Goal: Complete application form: Complete application form

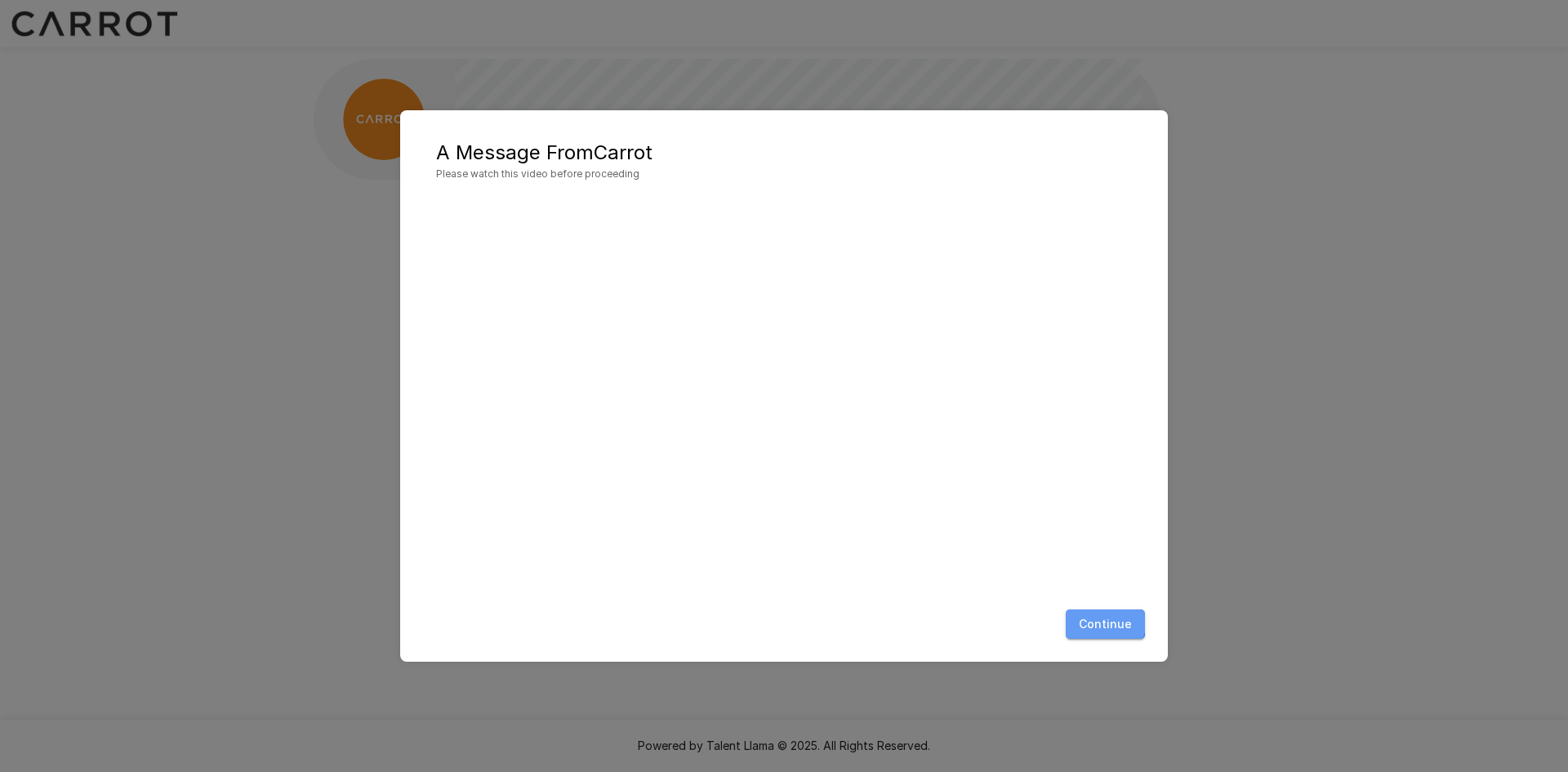
click at [1098, 619] on button "Continue" at bounding box center [1105, 624] width 79 height 30
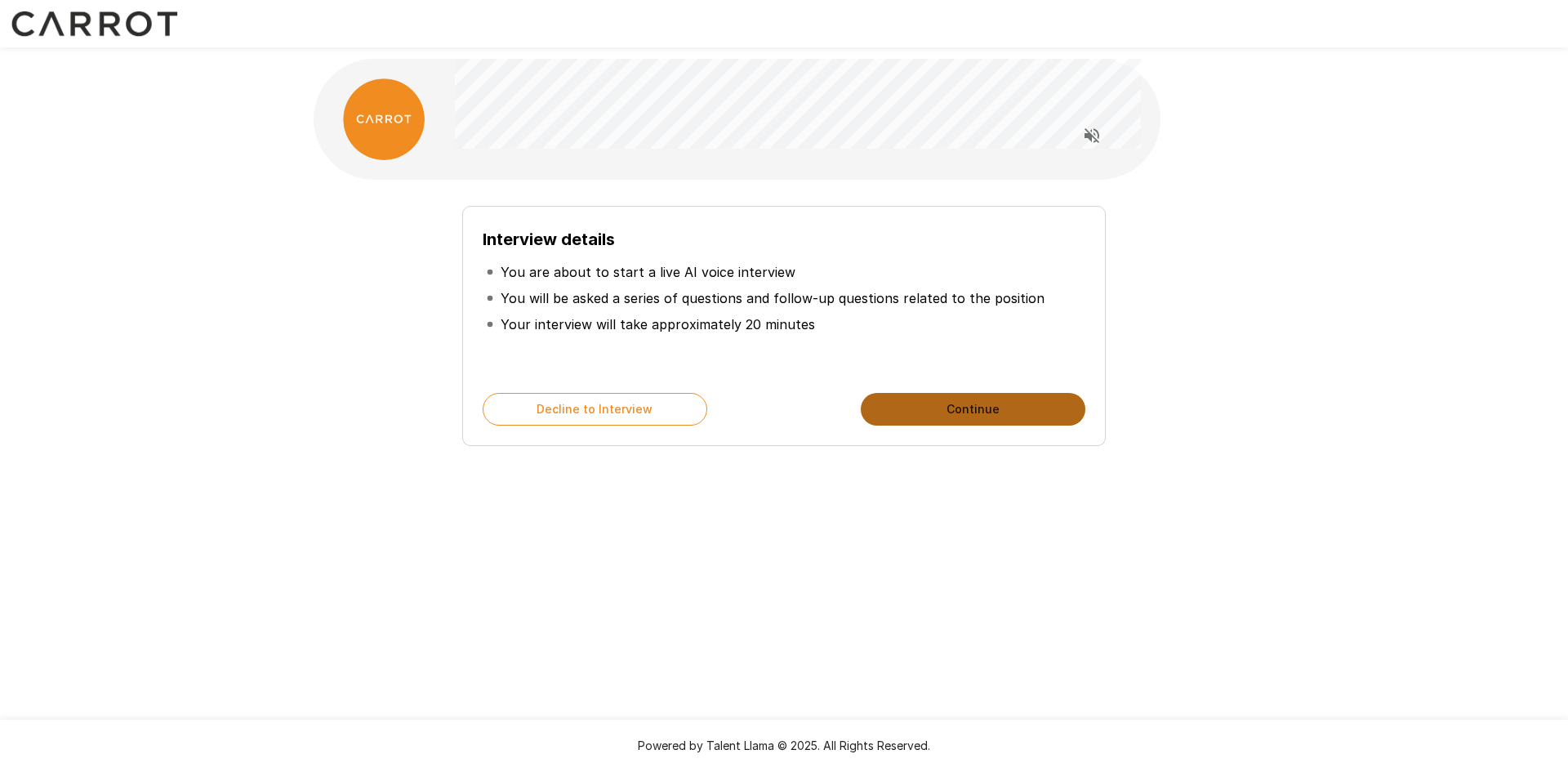
click at [981, 415] on button "Continue" at bounding box center [973, 408] width 225 height 33
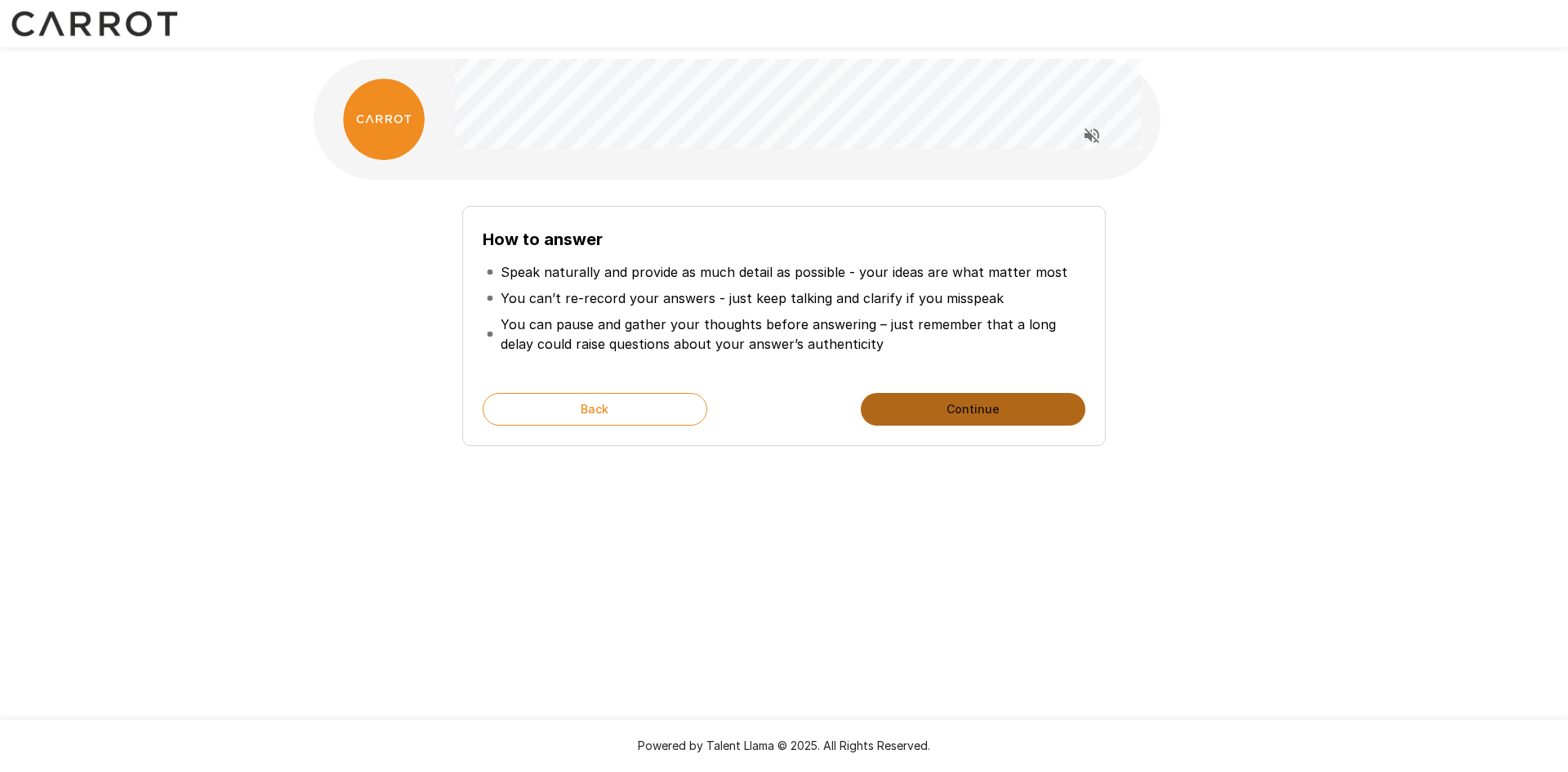
click at [981, 415] on button "Continue" at bounding box center [973, 408] width 225 height 33
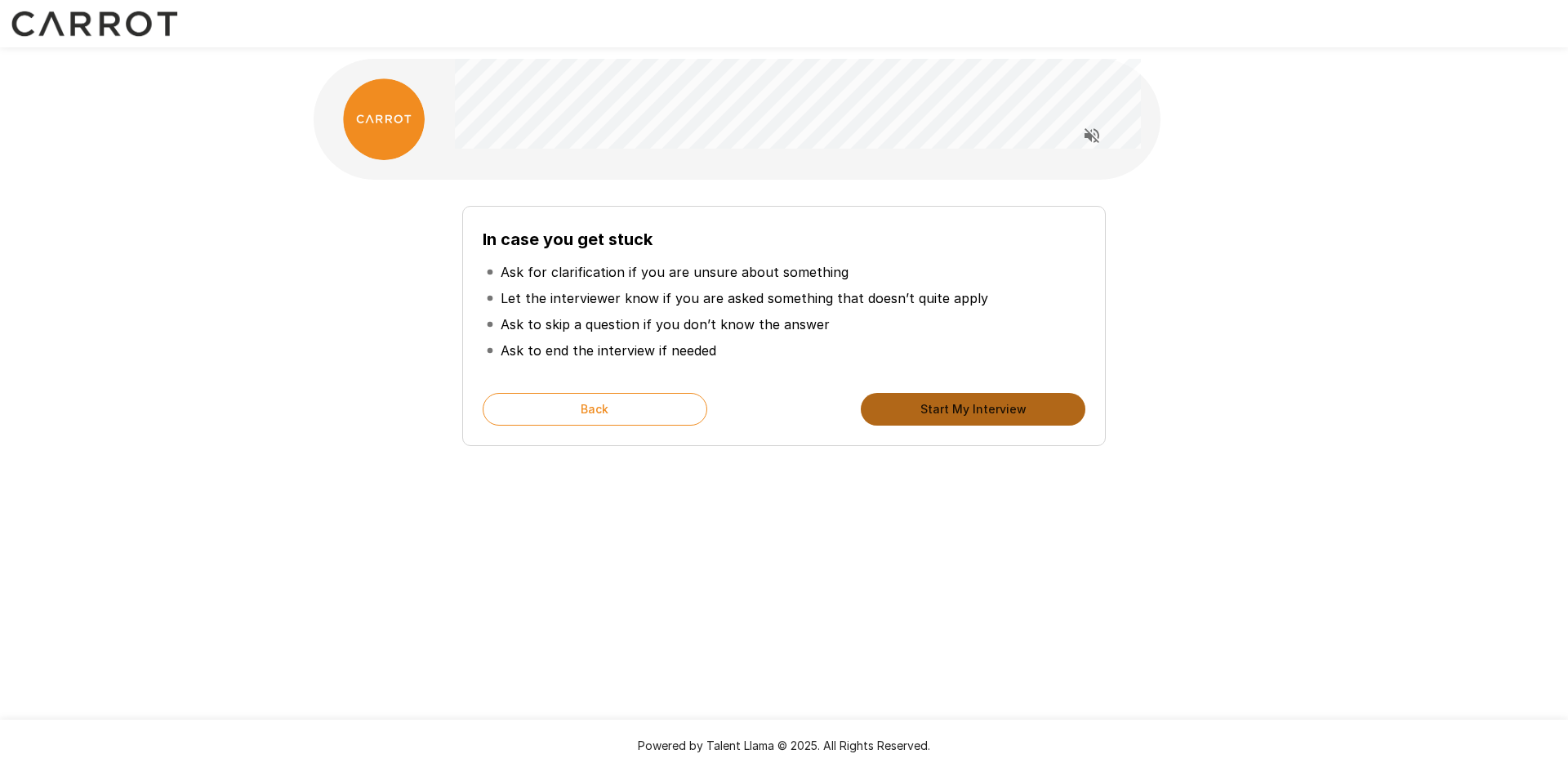
click at [981, 415] on button "Start My Interview" at bounding box center [973, 408] width 225 height 33
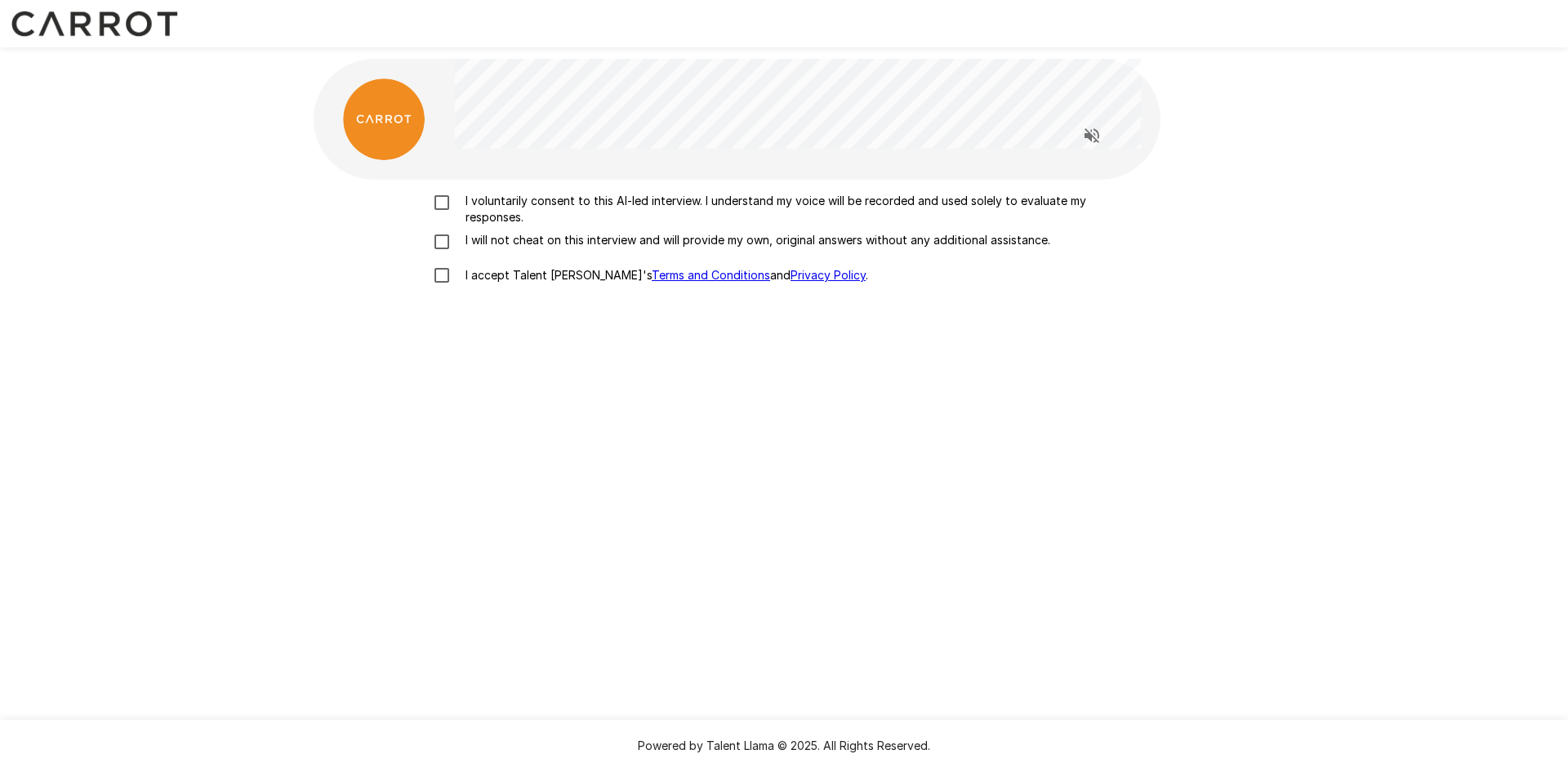
click at [606, 205] on p "I voluntarily consent to this AI-led interview. I understand my voice will be r…" at bounding box center [801, 208] width 685 height 33
click at [591, 240] on p "I will not cheat on this interview and will provide my own, original answers wi…" at bounding box center [754, 240] width 592 height 16
click at [538, 280] on p "I accept Talent Llama's Terms and Conditions and Privacy Policy ." at bounding box center [663, 275] width 409 height 16
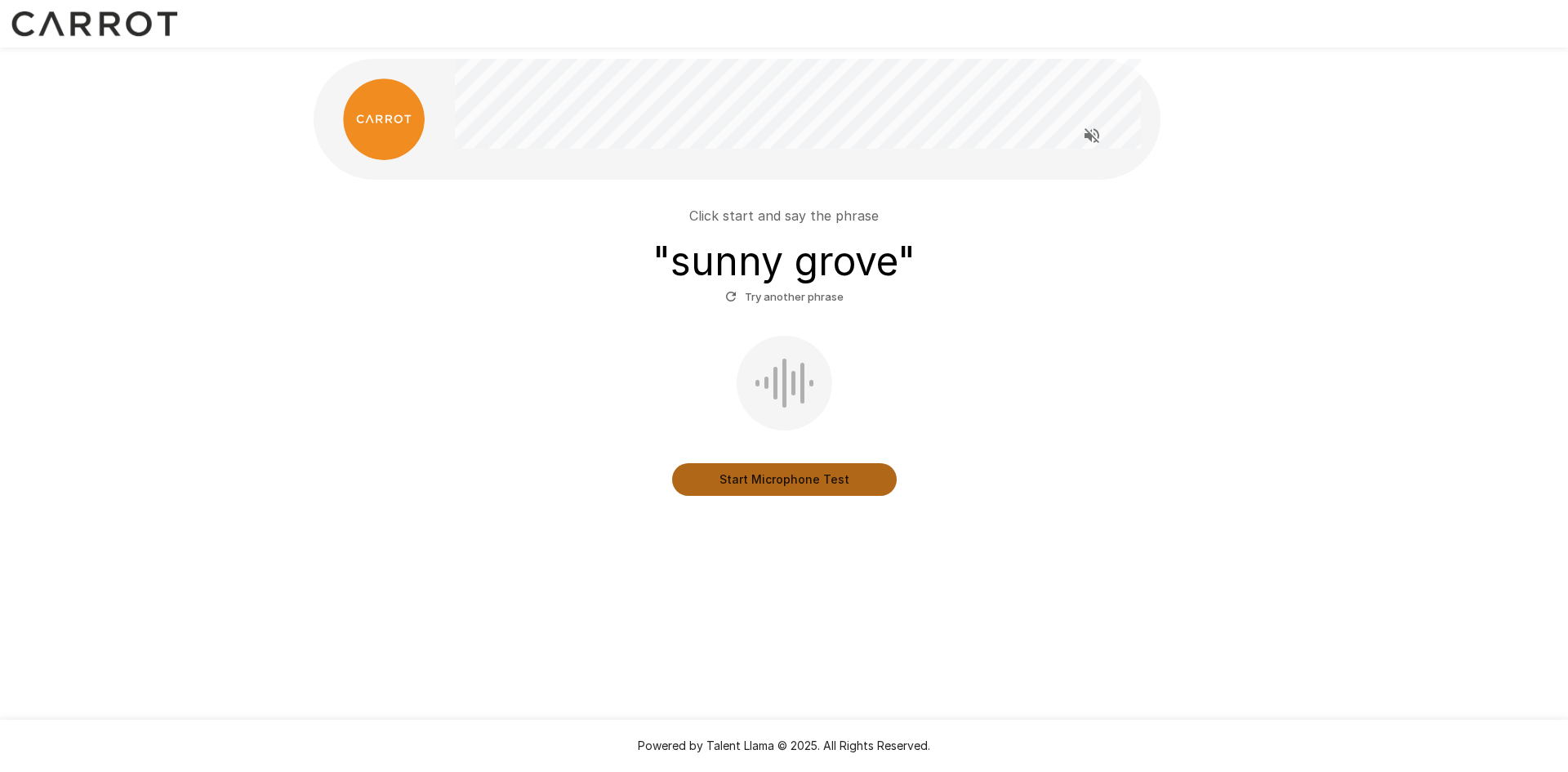
click at [786, 490] on button "Start Microphone Test" at bounding box center [784, 479] width 225 height 33
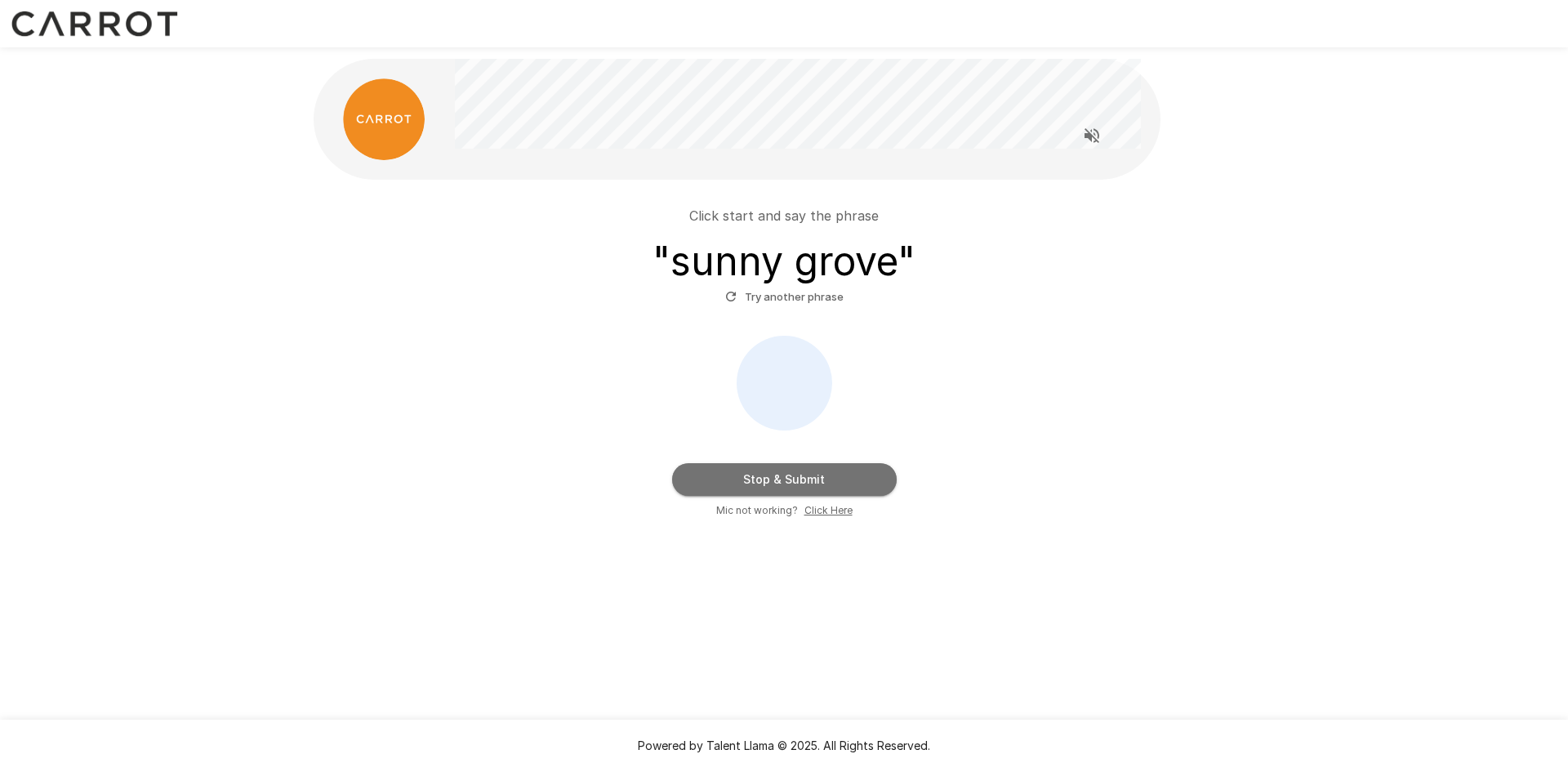
click at [778, 481] on button "Stop & Submit" at bounding box center [784, 479] width 225 height 33
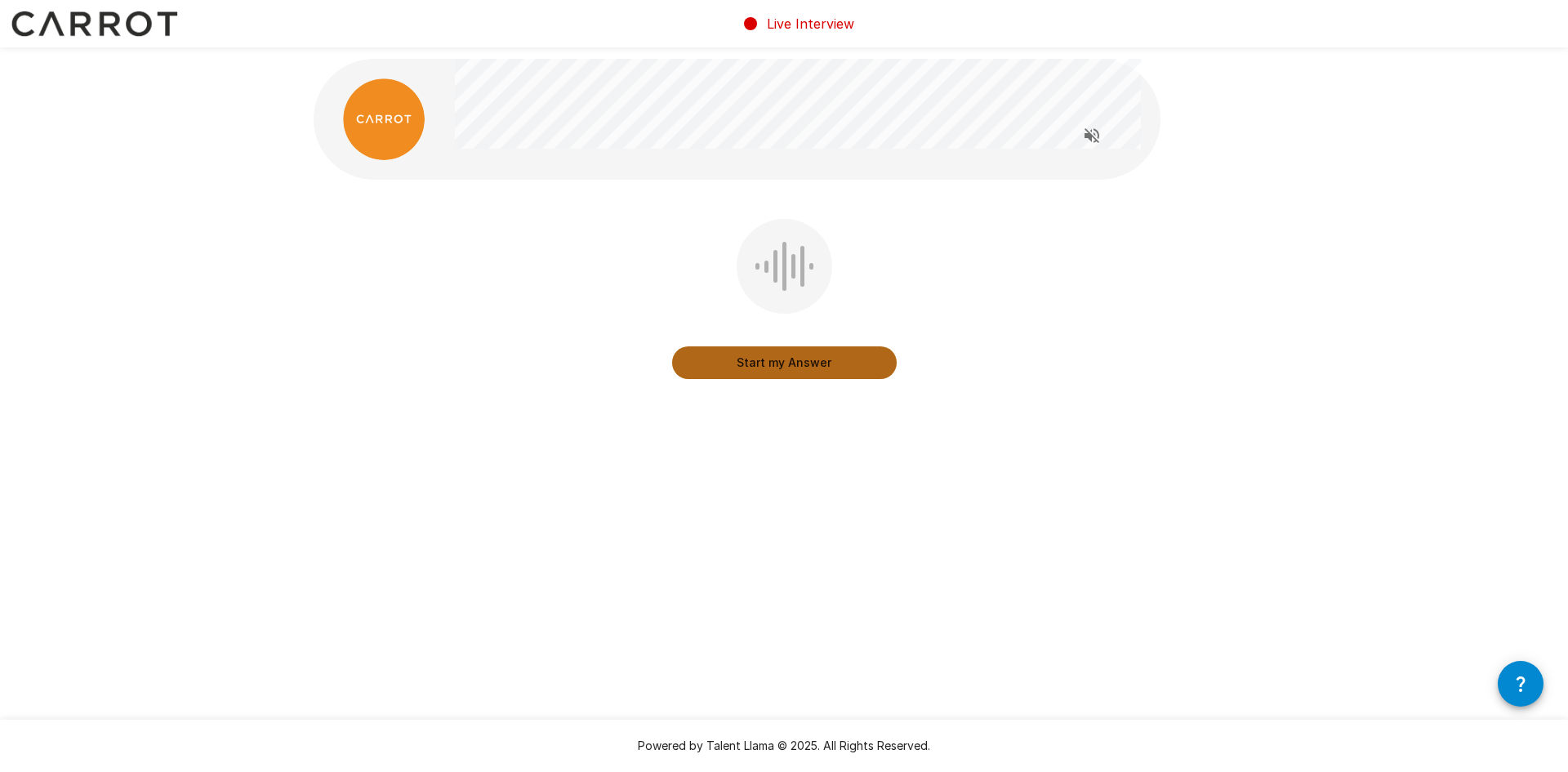
click at [772, 360] on button "Start my Answer" at bounding box center [784, 362] width 225 height 33
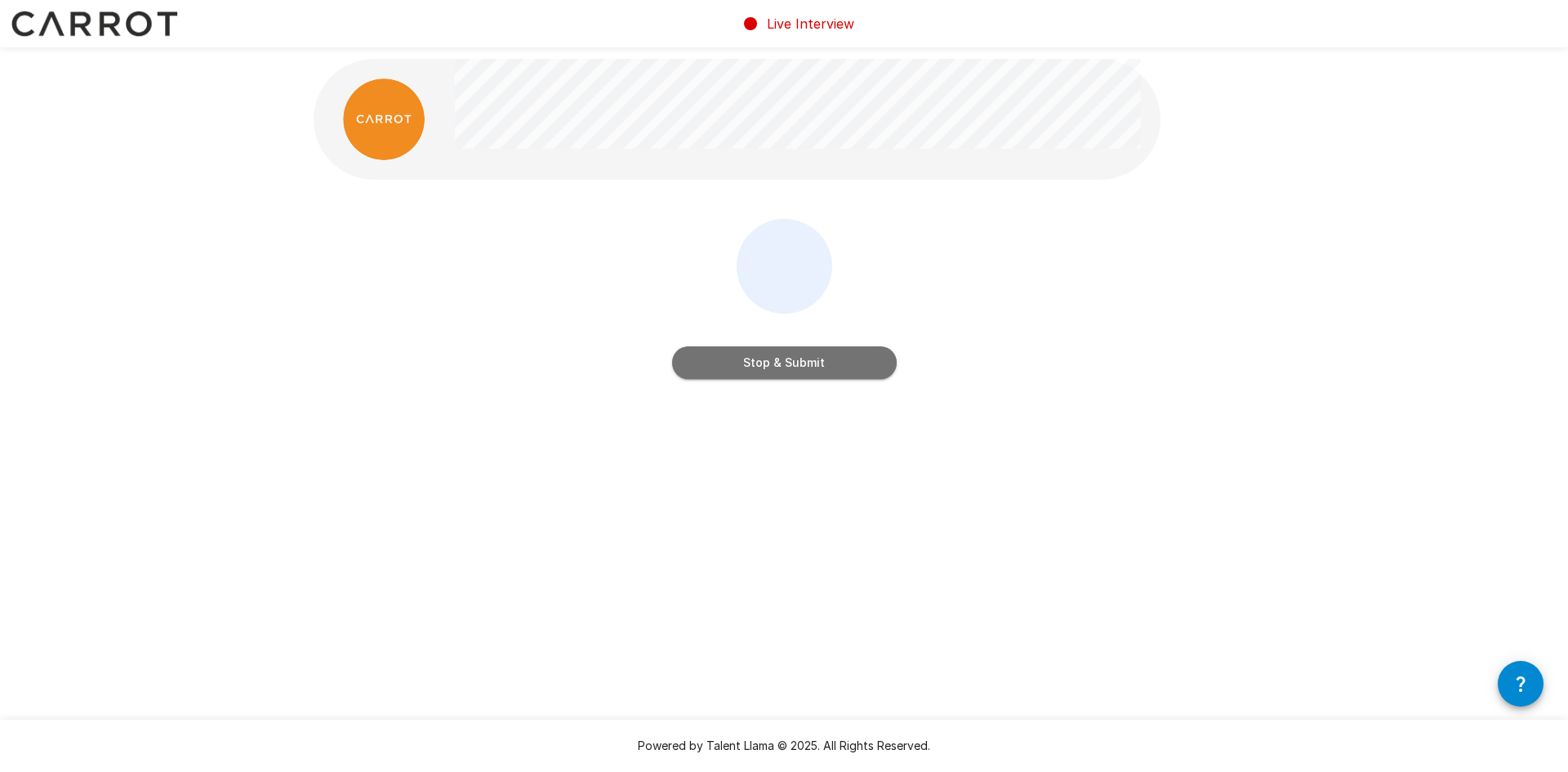
click at [791, 368] on button "Stop & Submit" at bounding box center [784, 362] width 225 height 33
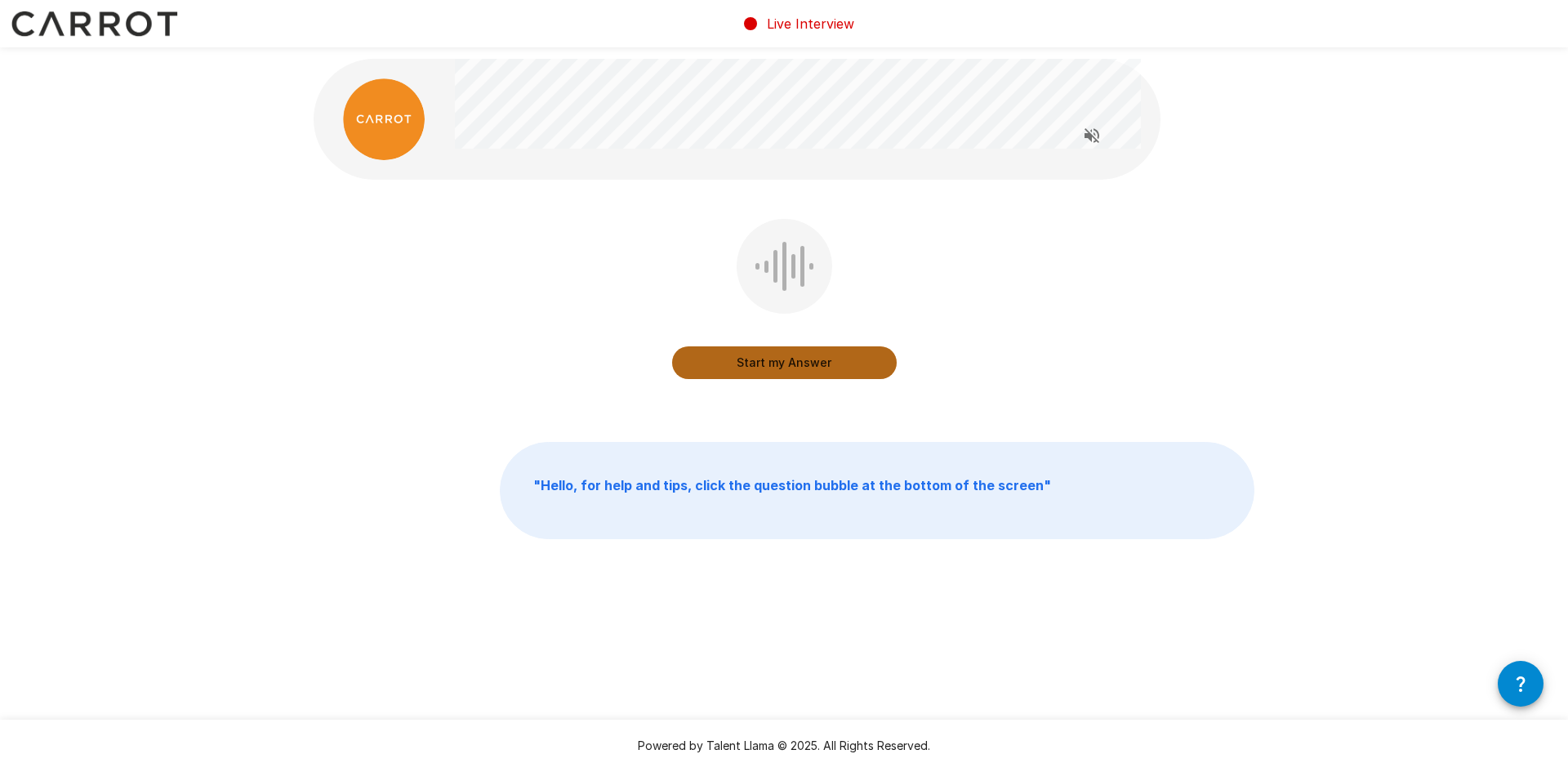
click at [811, 361] on button "Start my Answer" at bounding box center [784, 362] width 225 height 33
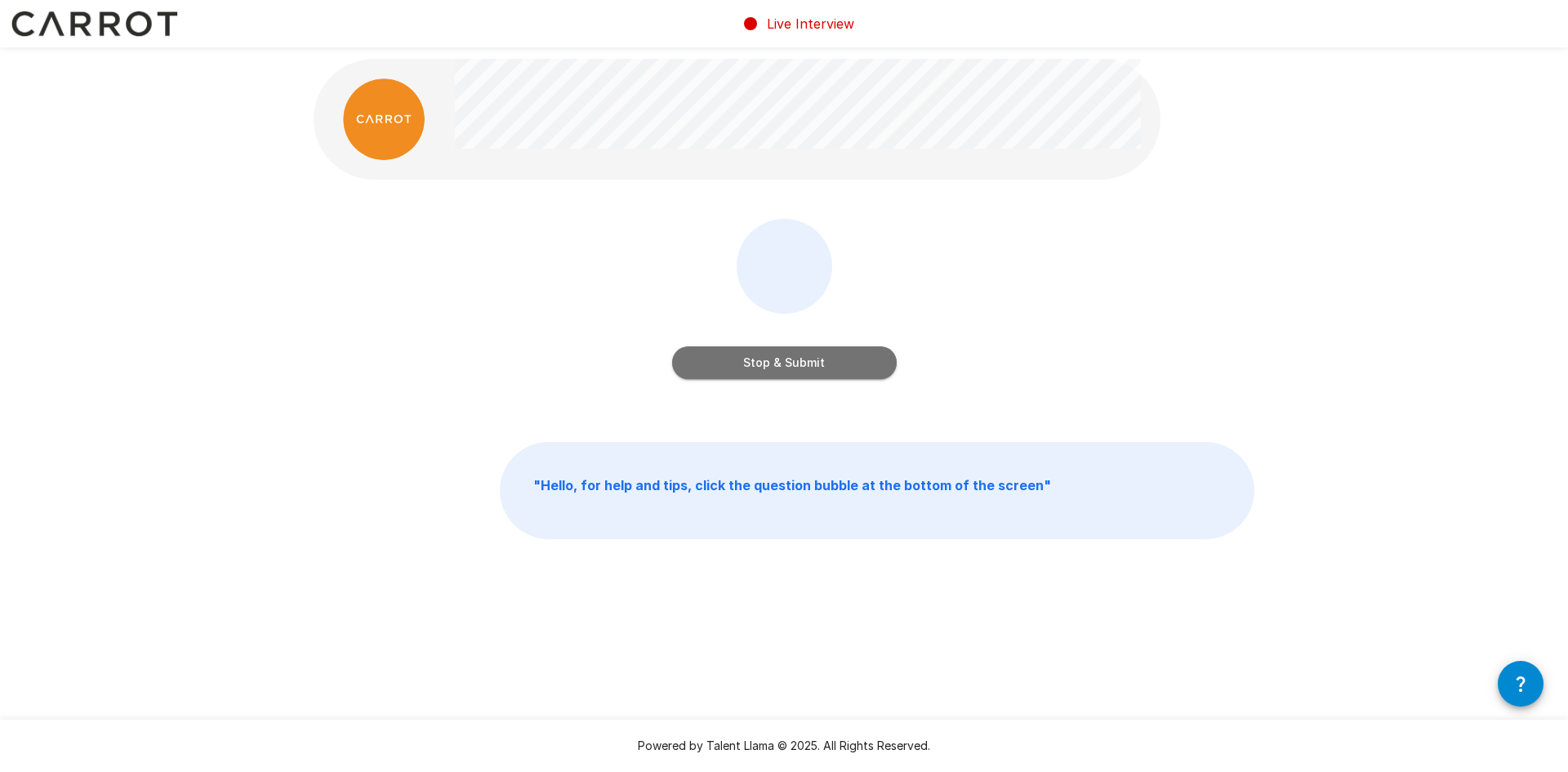
click at [820, 363] on button "Stop & Submit" at bounding box center [784, 362] width 225 height 33
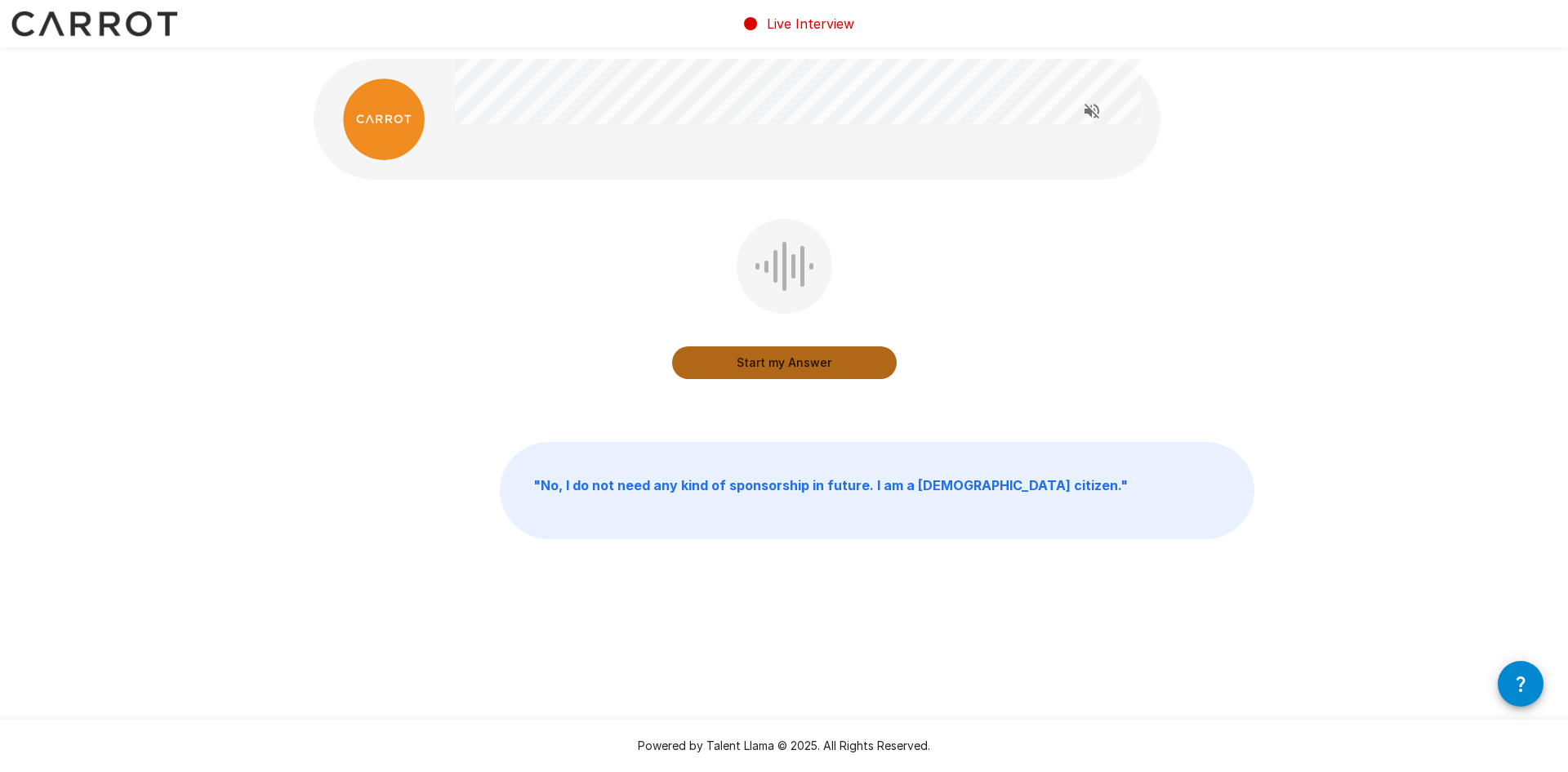
click at [797, 367] on button "Start my Answer" at bounding box center [784, 362] width 225 height 33
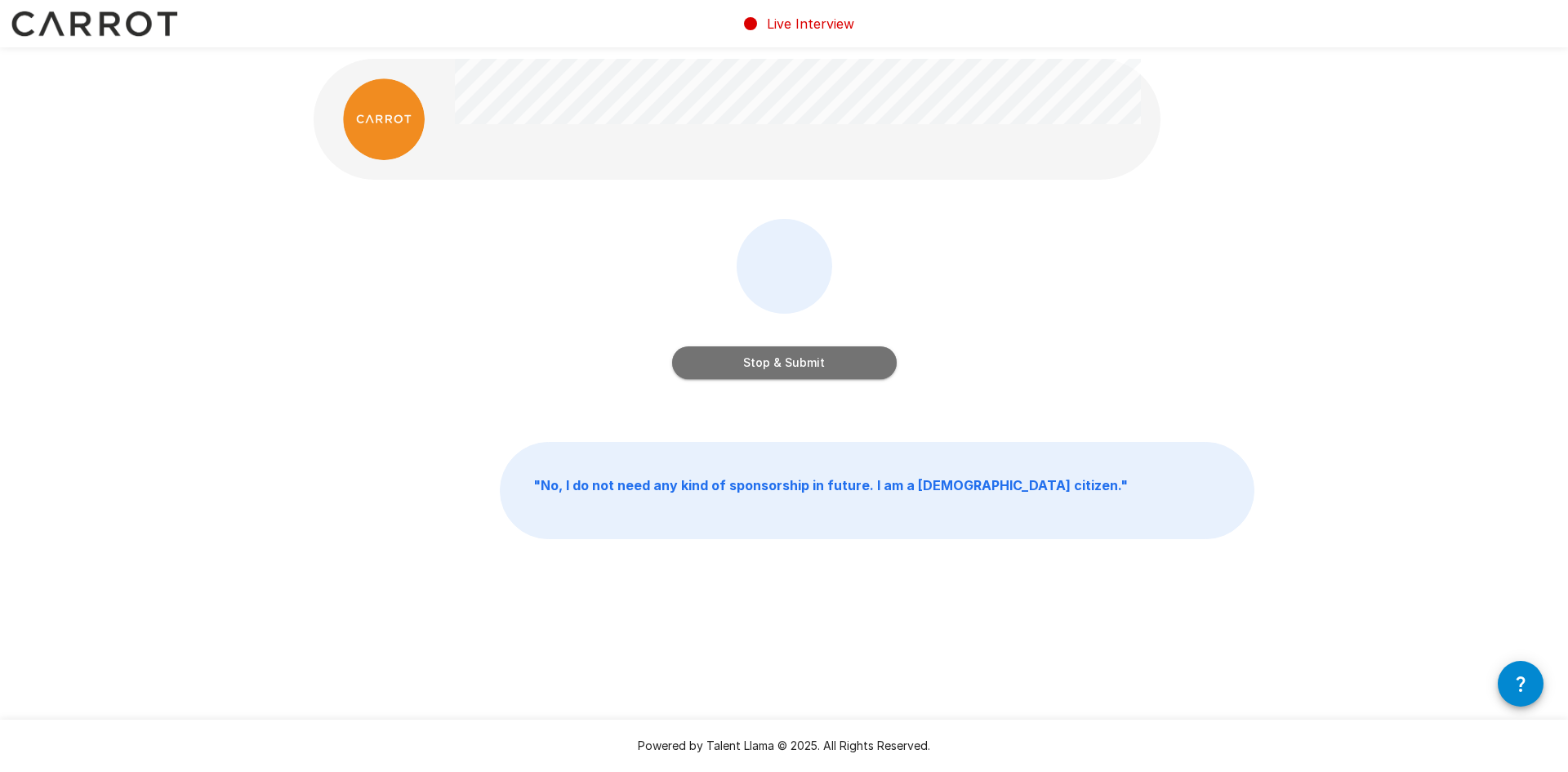
click at [788, 361] on button "Stop & Submit" at bounding box center [784, 362] width 225 height 33
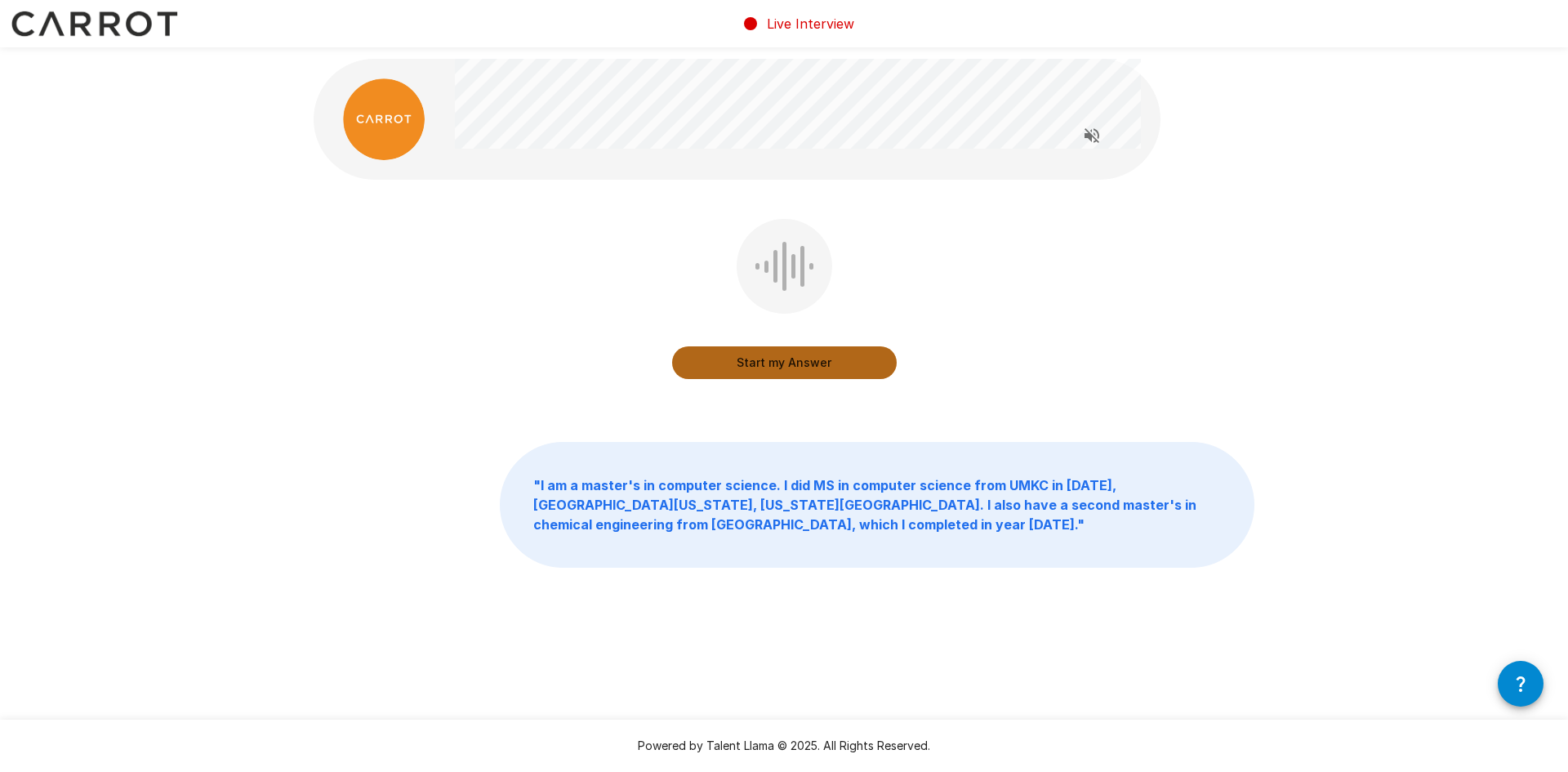
click at [787, 368] on button "Start my Answer" at bounding box center [784, 362] width 225 height 33
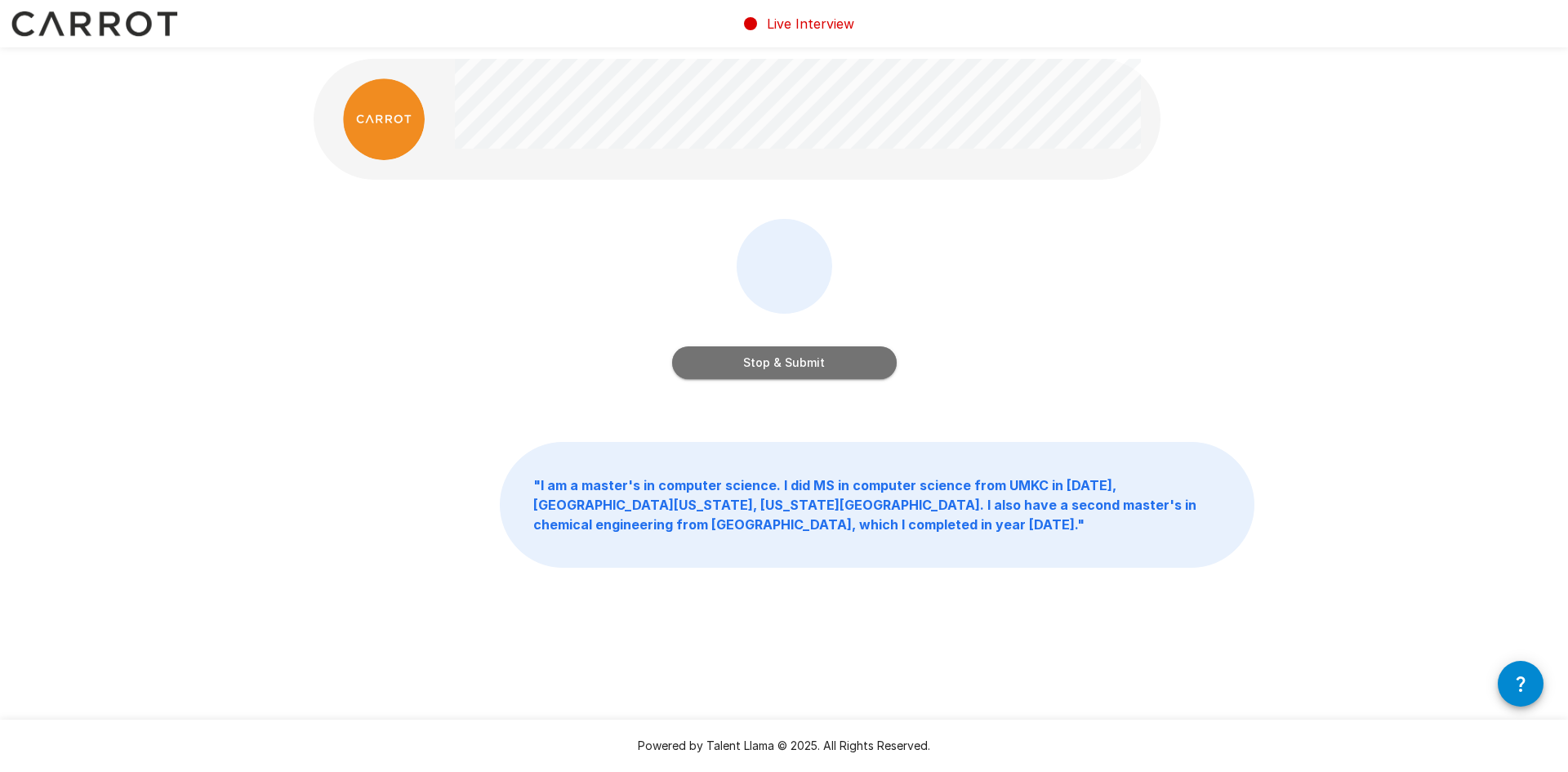
click at [810, 357] on button "Stop & Submit" at bounding box center [784, 362] width 225 height 33
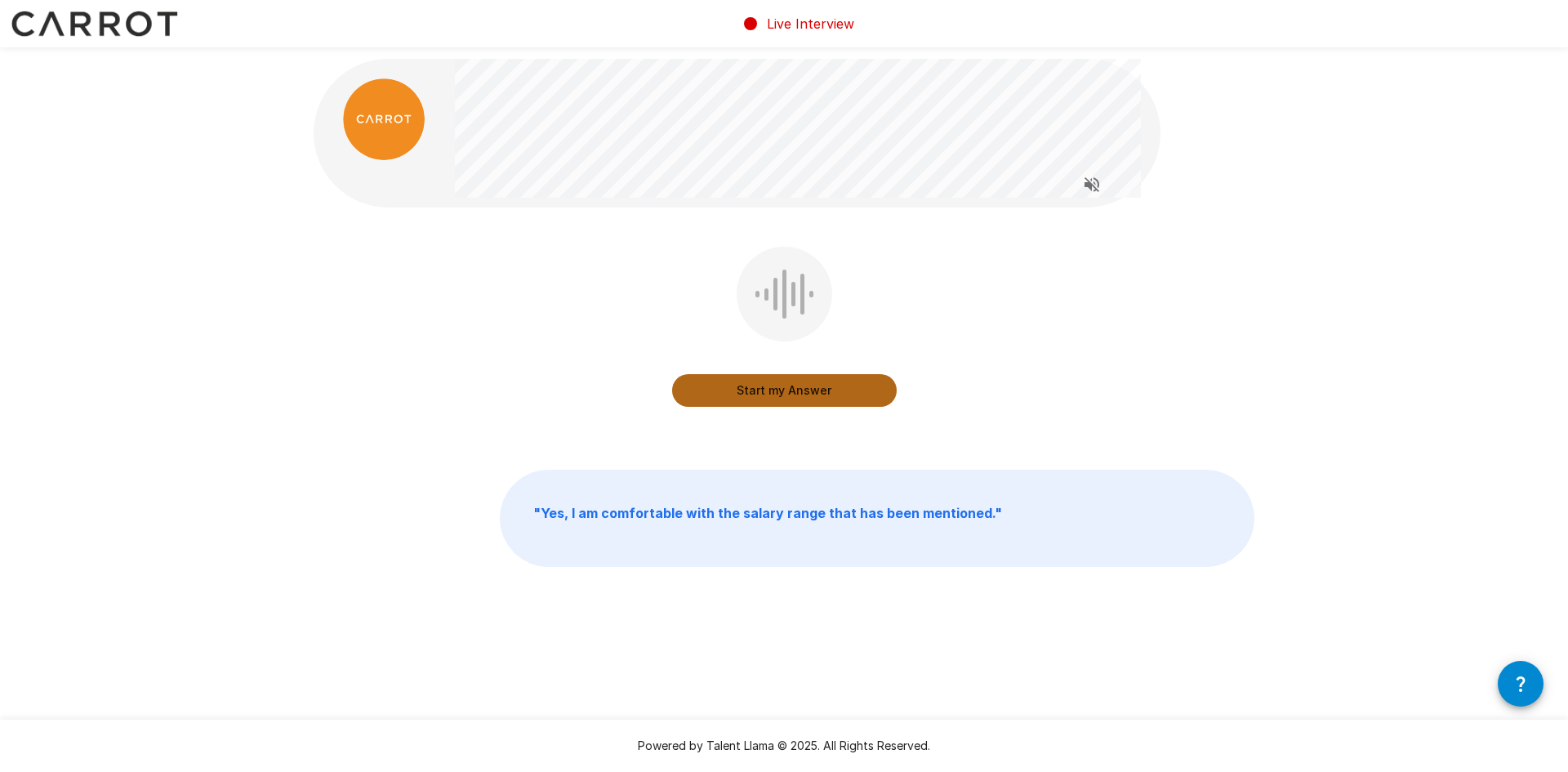
click at [839, 382] on button "Start my Answer" at bounding box center [784, 389] width 225 height 33
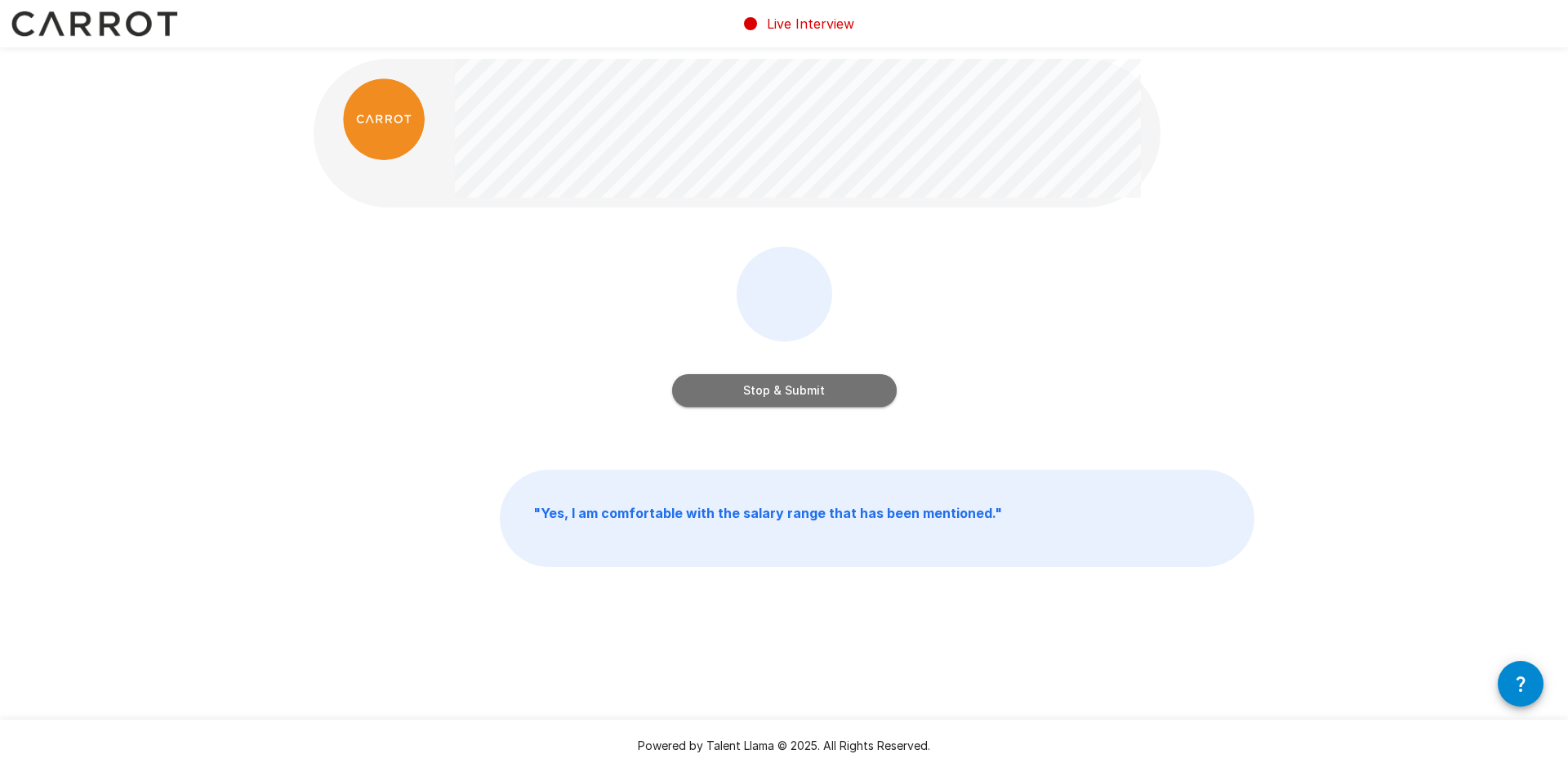
click at [865, 386] on button "Stop & Submit" at bounding box center [784, 389] width 225 height 33
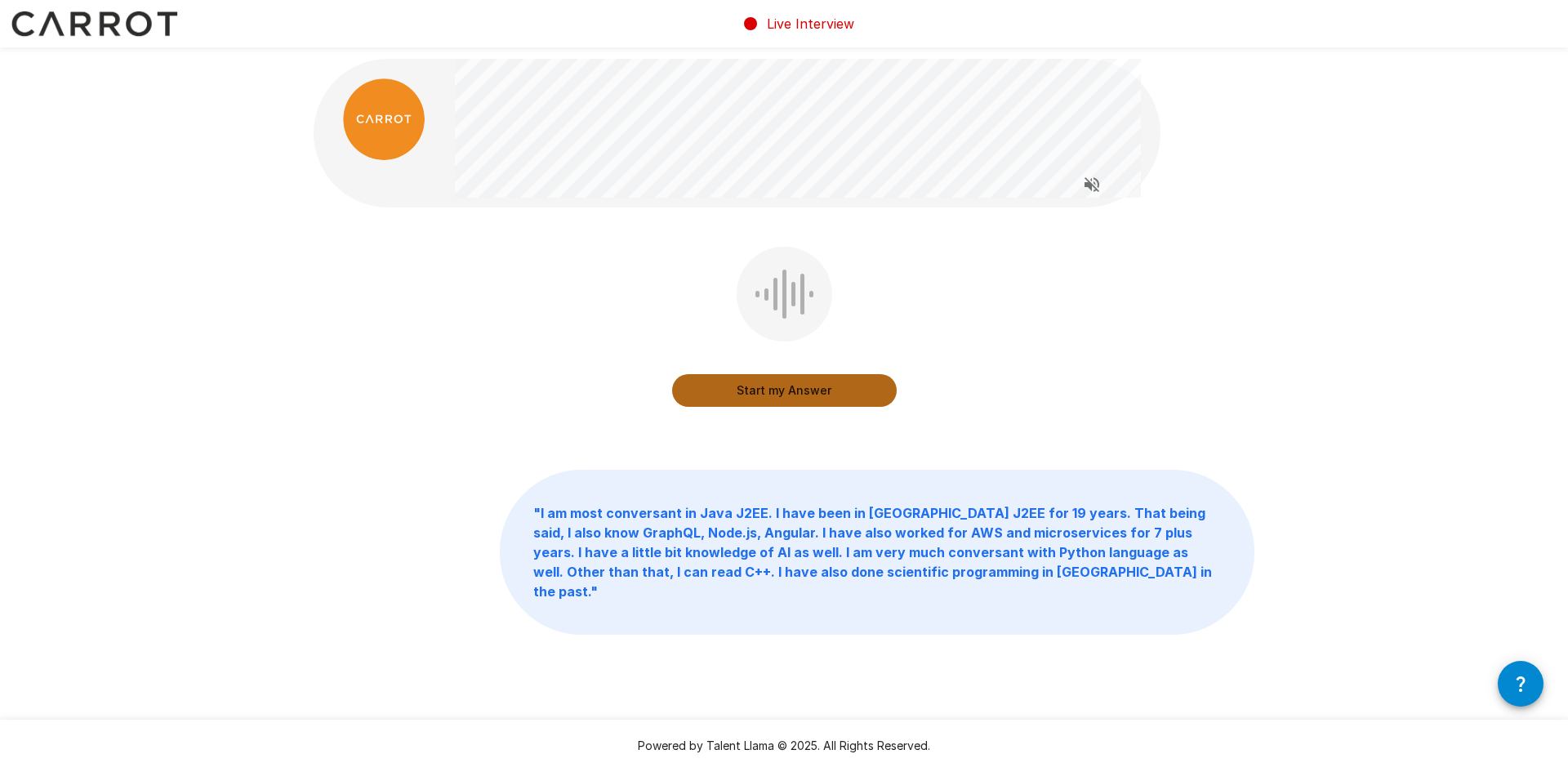
click at [778, 391] on button "Start my Answer" at bounding box center [784, 389] width 225 height 33
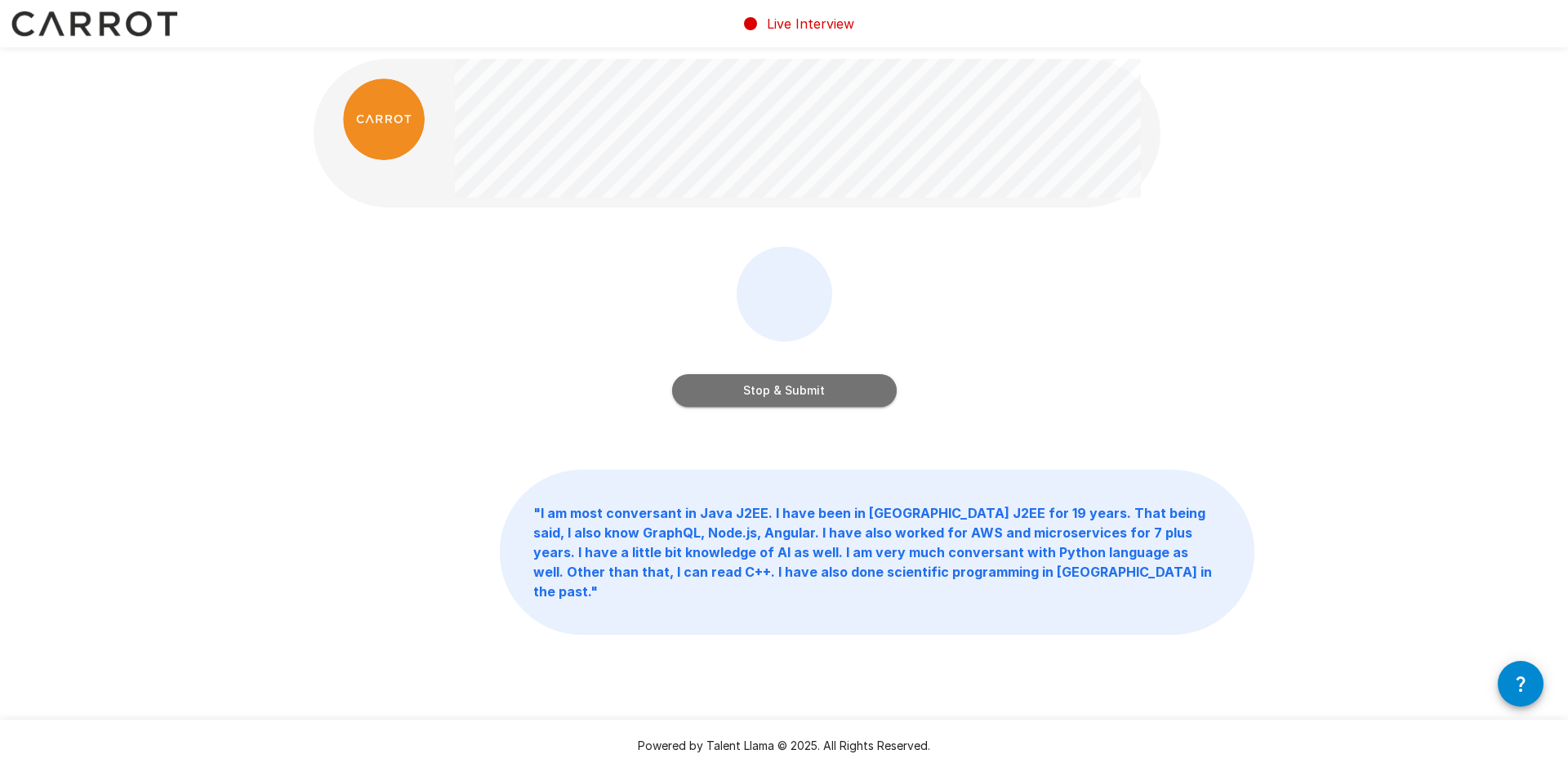
click at [834, 393] on button "Stop & Submit" at bounding box center [784, 389] width 225 height 33
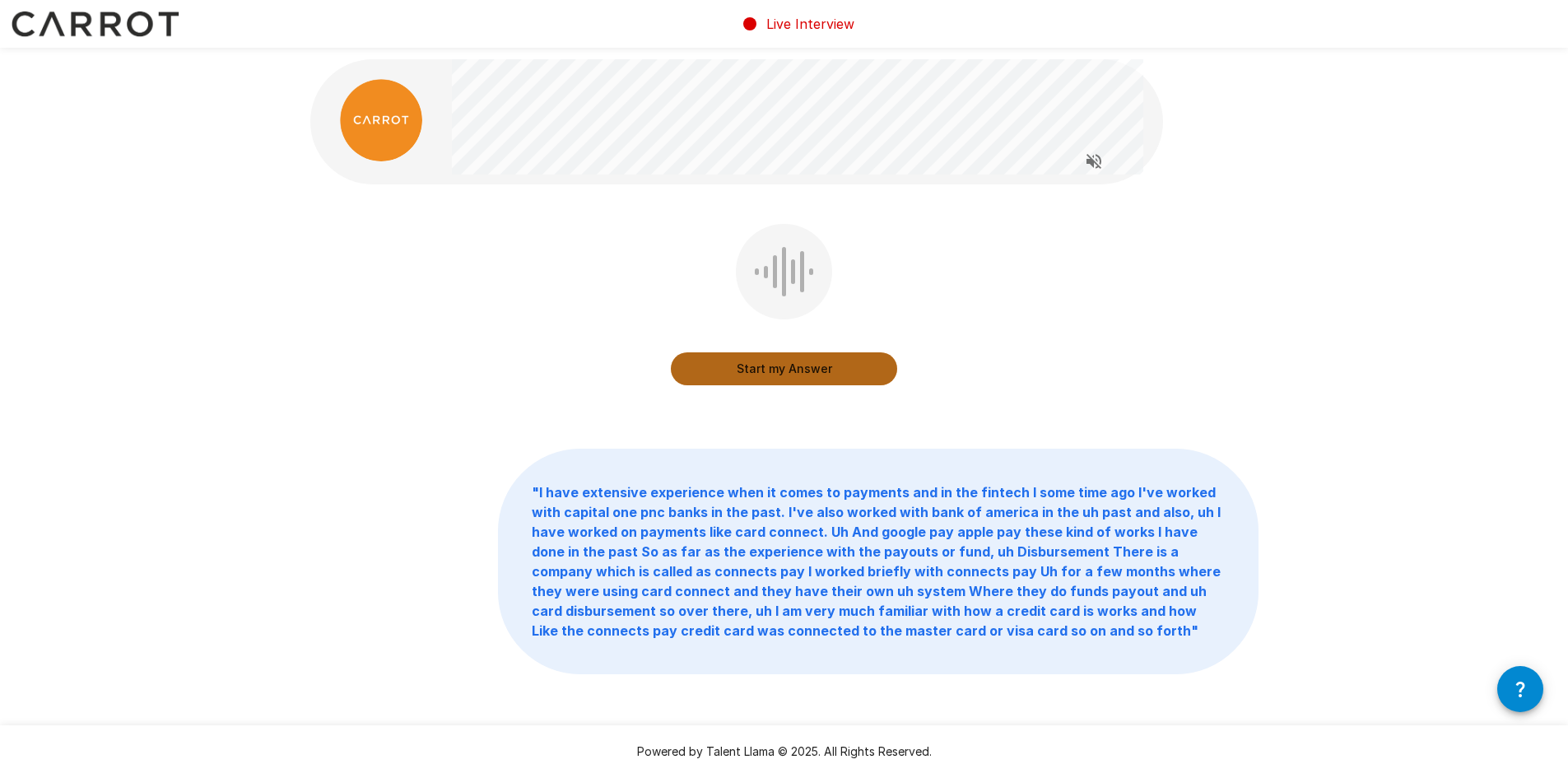
click at [806, 358] on button "Start my Answer" at bounding box center [784, 369] width 227 height 33
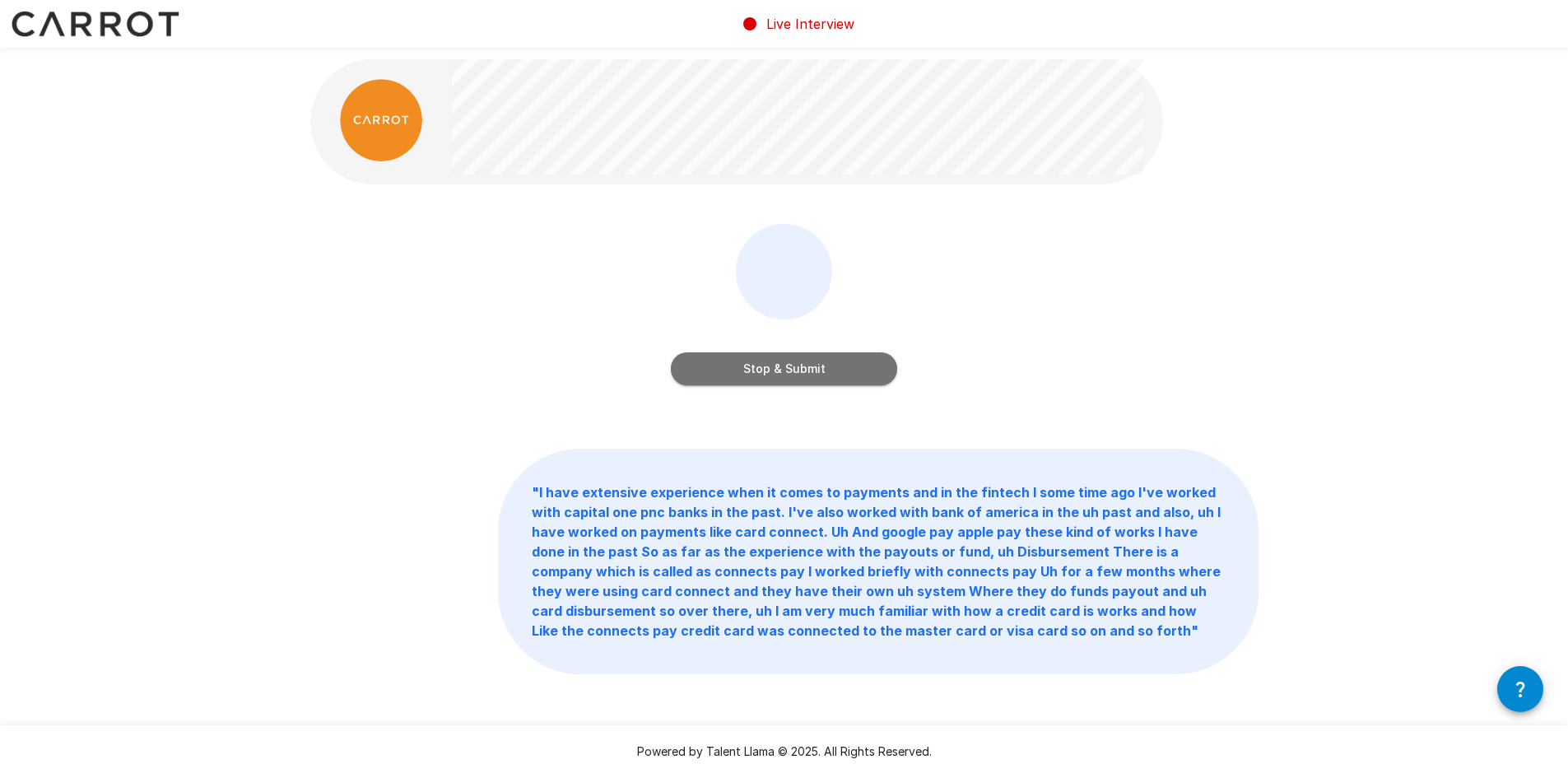
click at [818, 377] on button "Stop & Submit" at bounding box center [784, 369] width 227 height 33
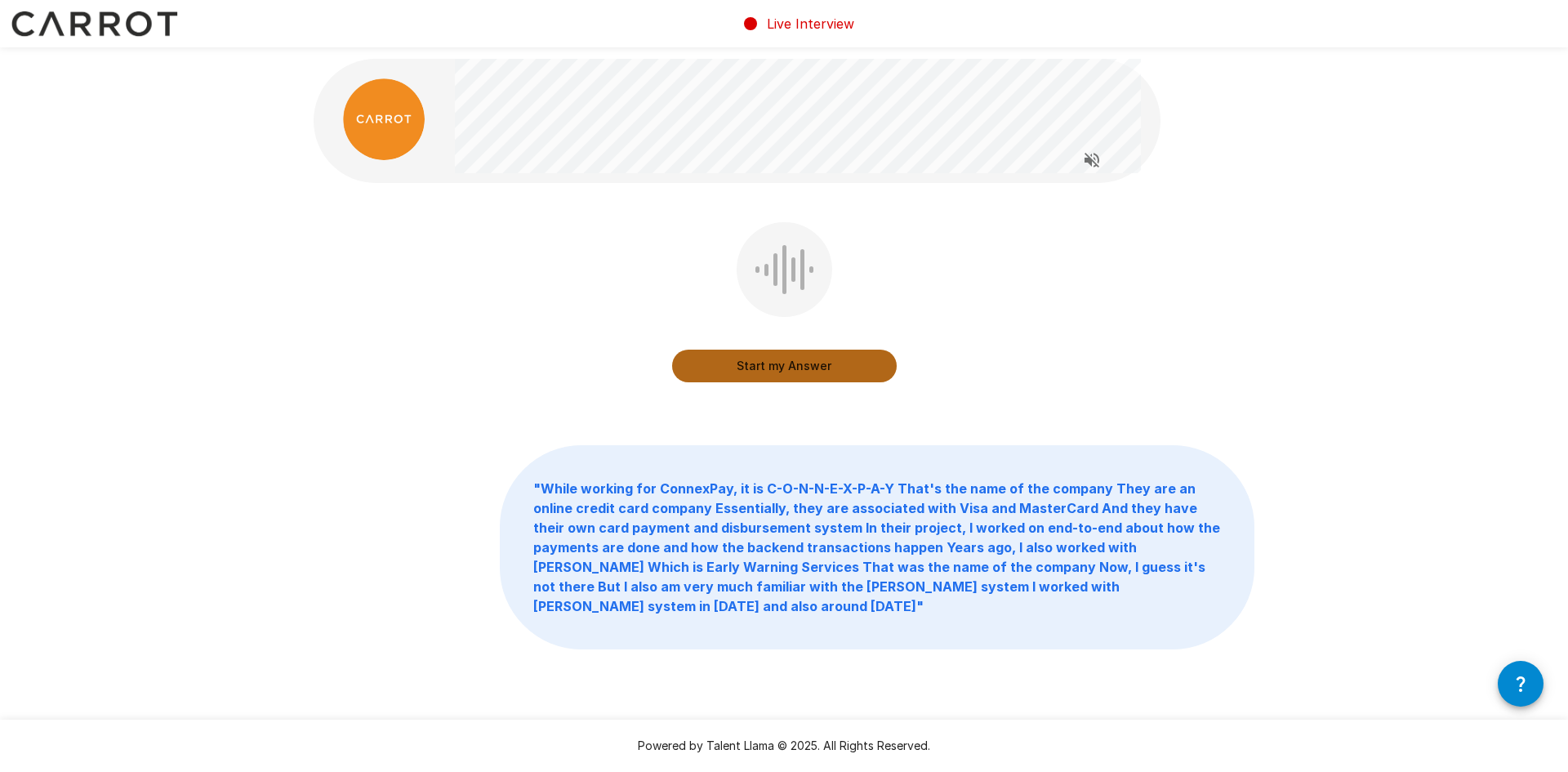
click at [791, 371] on button "Start my Answer" at bounding box center [784, 366] width 225 height 33
click at [777, 374] on button "Stop & Submit" at bounding box center [784, 366] width 225 height 33
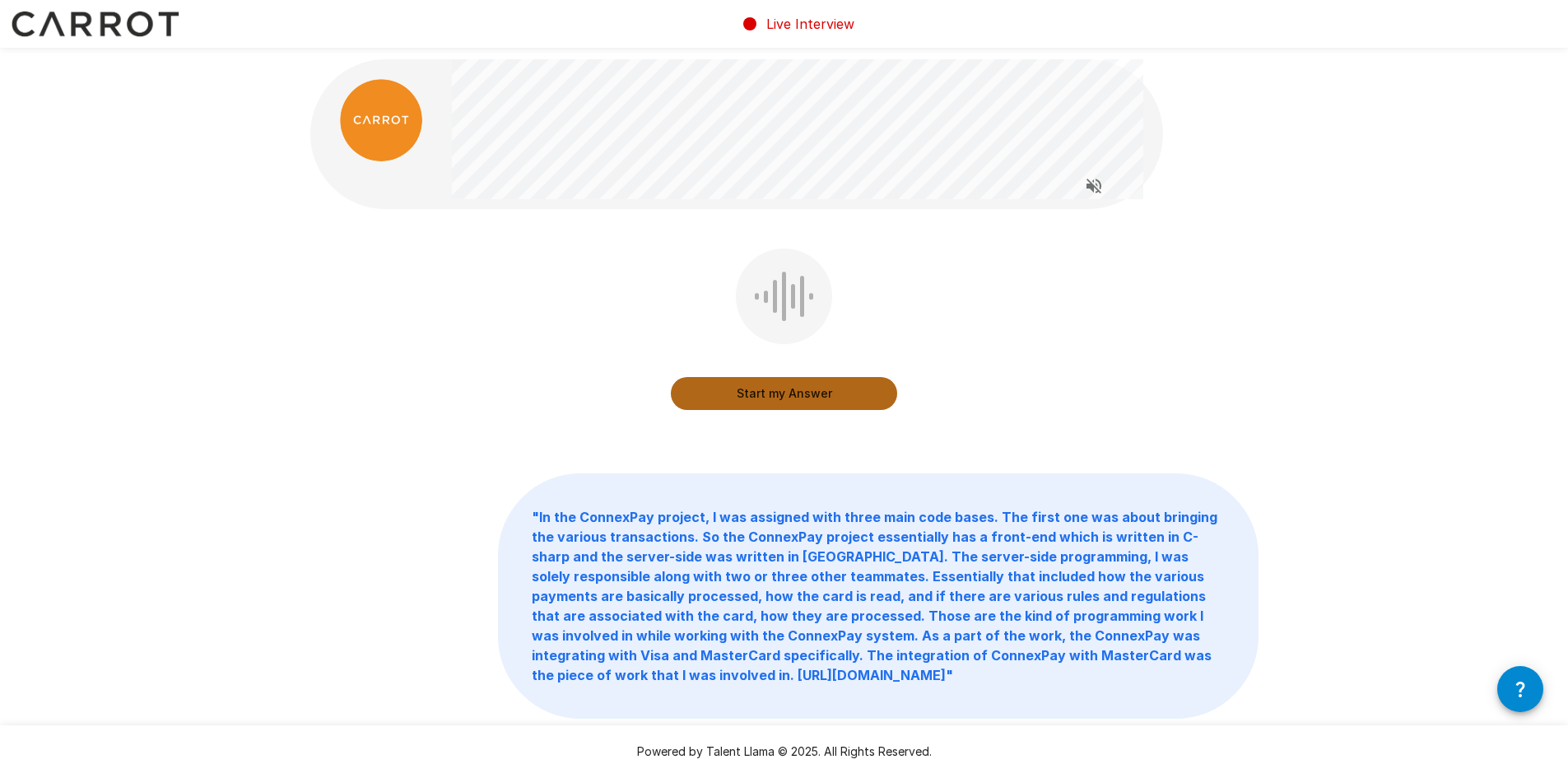
click at [803, 380] on button "Start my Answer" at bounding box center [784, 392] width 227 height 33
click at [823, 397] on button "Stop & Submit" at bounding box center [784, 392] width 227 height 33
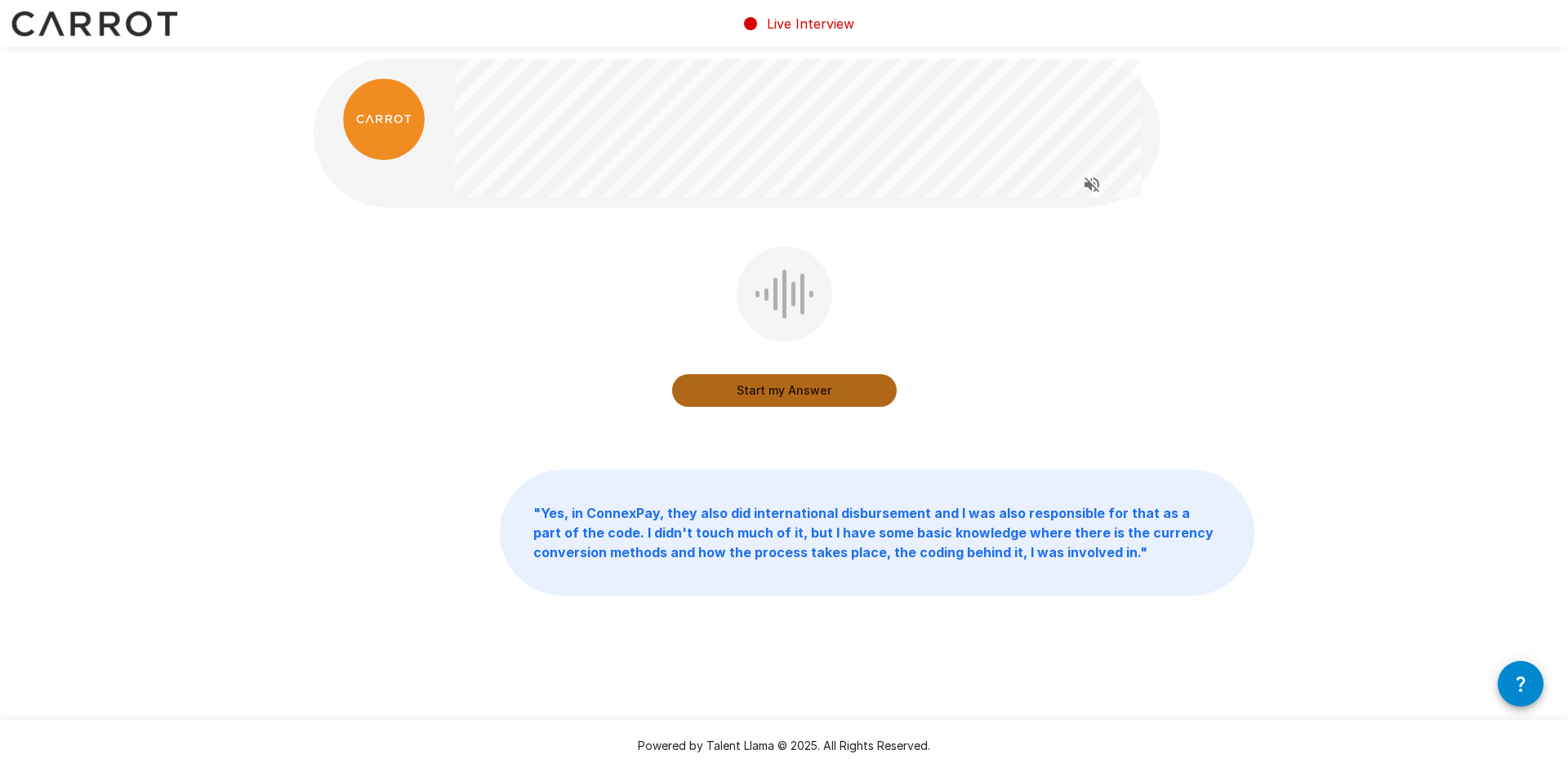
click at [756, 397] on button "Start my Answer" at bounding box center [784, 389] width 225 height 33
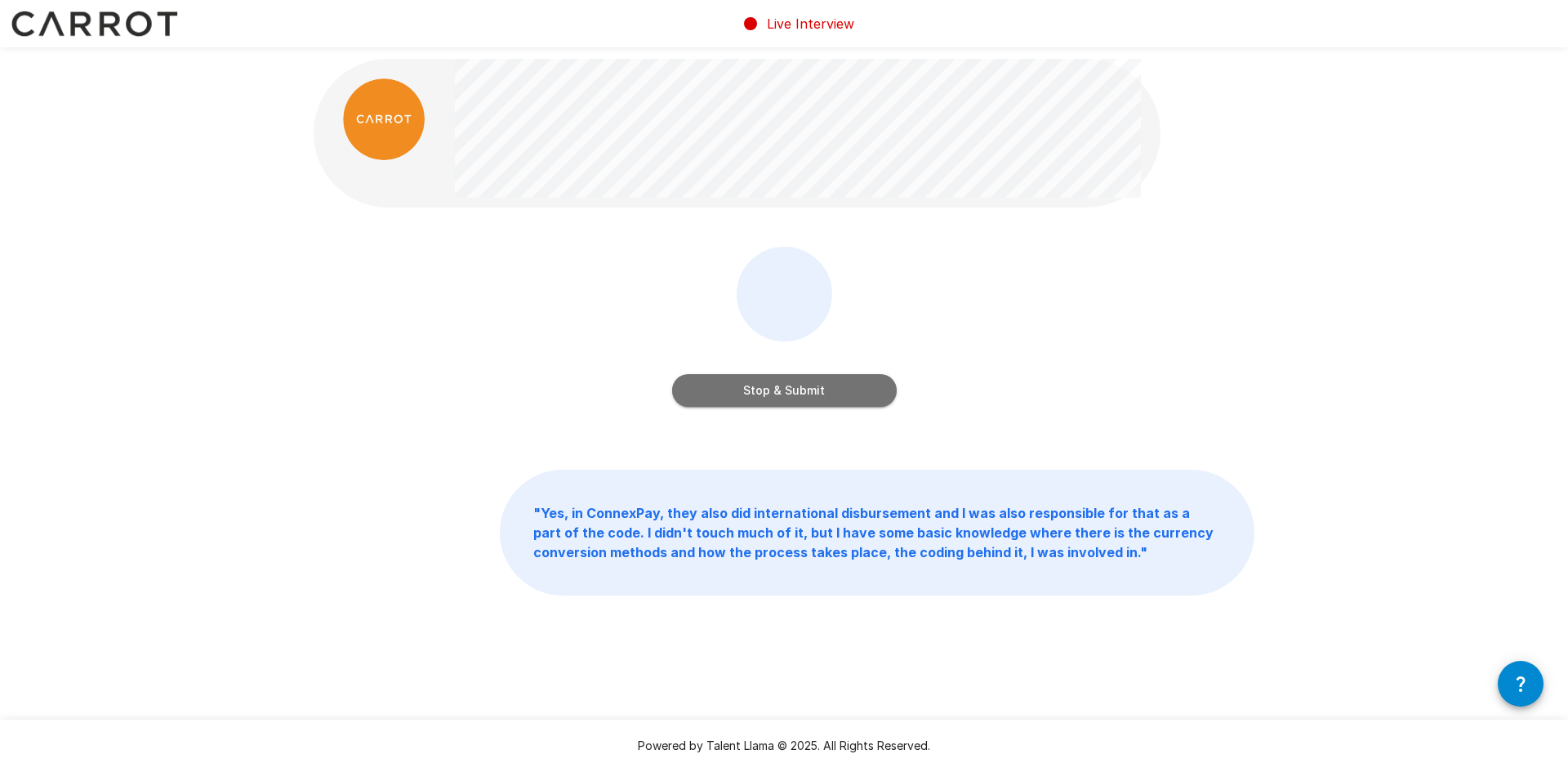
click at [791, 399] on button "Stop & Submit" at bounding box center [784, 389] width 225 height 33
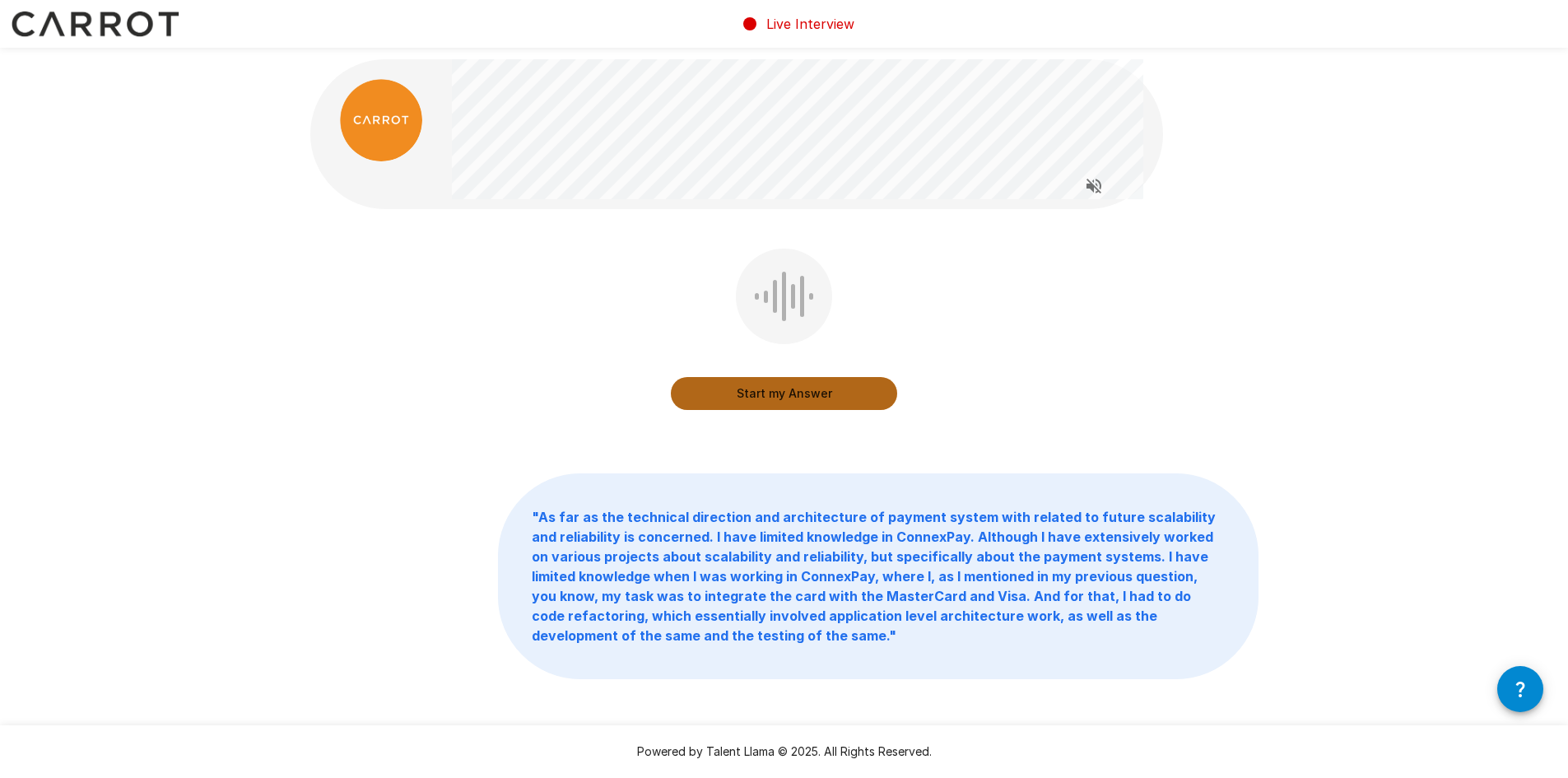
click at [779, 401] on button "Start my Answer" at bounding box center [784, 392] width 227 height 33
click at [871, 400] on button "Stop & Submit" at bounding box center [784, 392] width 227 height 33
click at [768, 396] on button "Start my Answer" at bounding box center [784, 392] width 227 height 33
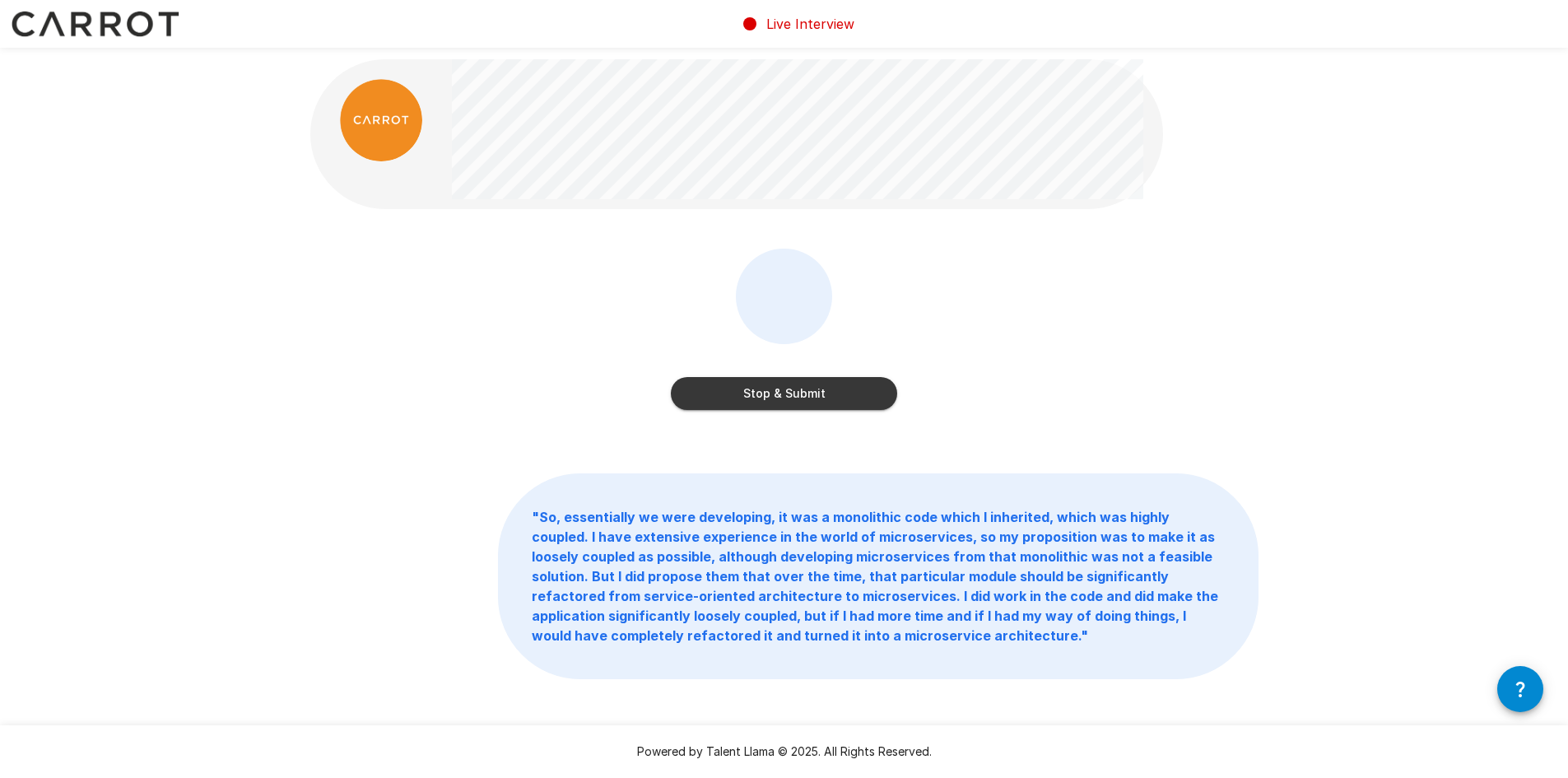
click at [793, 394] on button "Stop & Submit" at bounding box center [784, 392] width 227 height 33
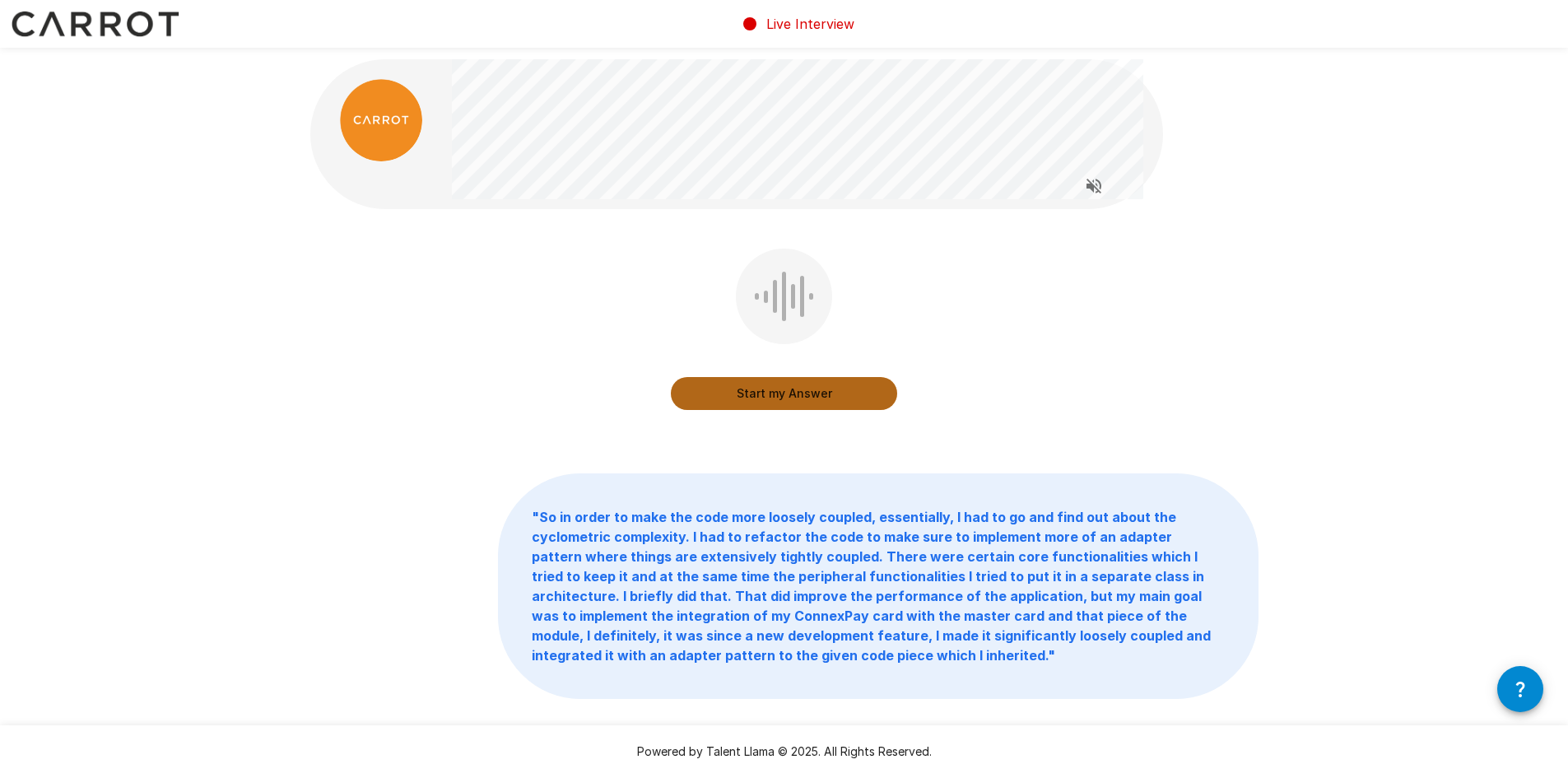
click at [845, 394] on button "Start my Answer" at bounding box center [784, 392] width 227 height 33
click at [841, 402] on button "Stop & Submit" at bounding box center [784, 392] width 227 height 33
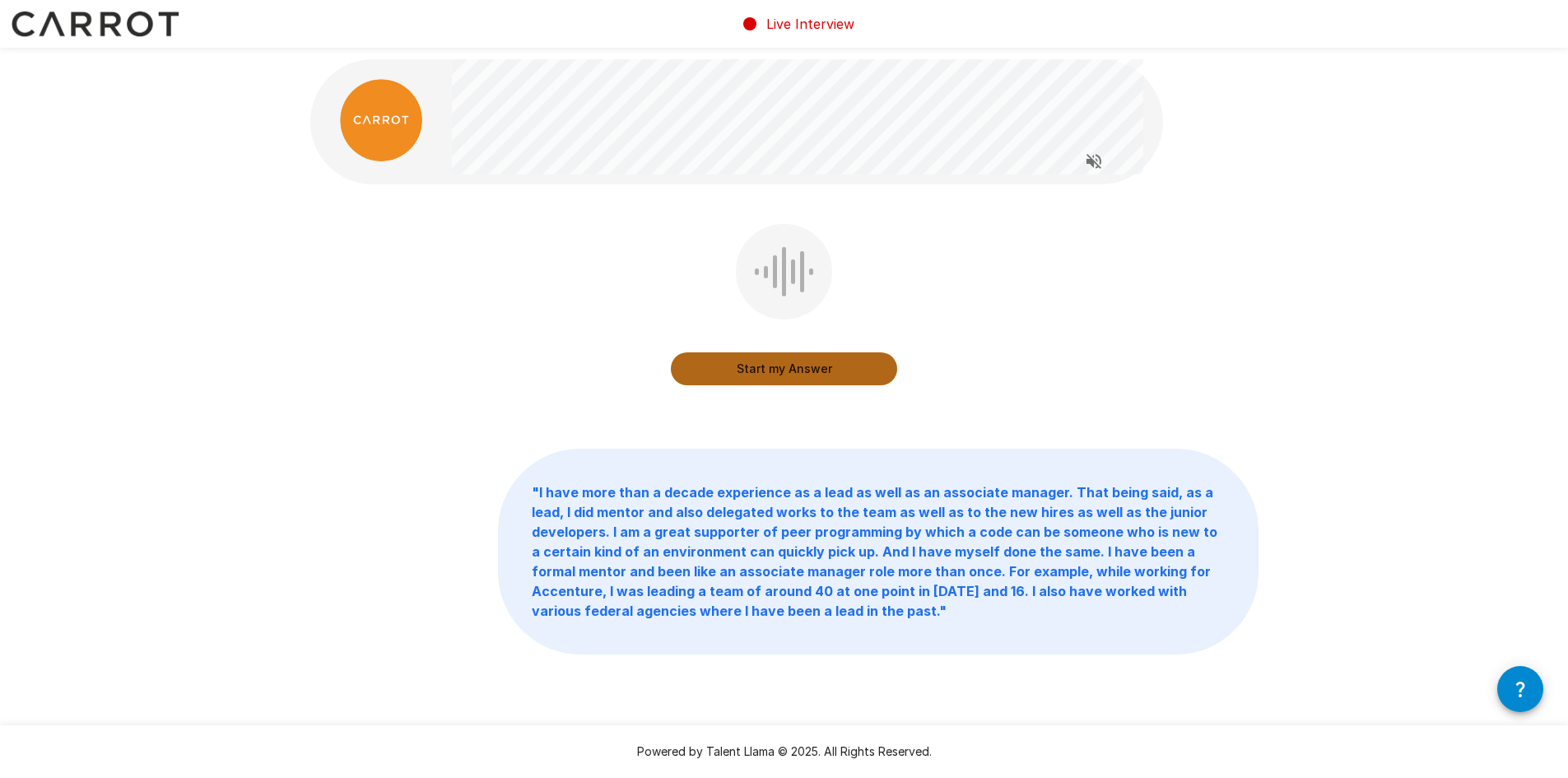
click at [803, 366] on button "Start my Answer" at bounding box center [784, 369] width 227 height 33
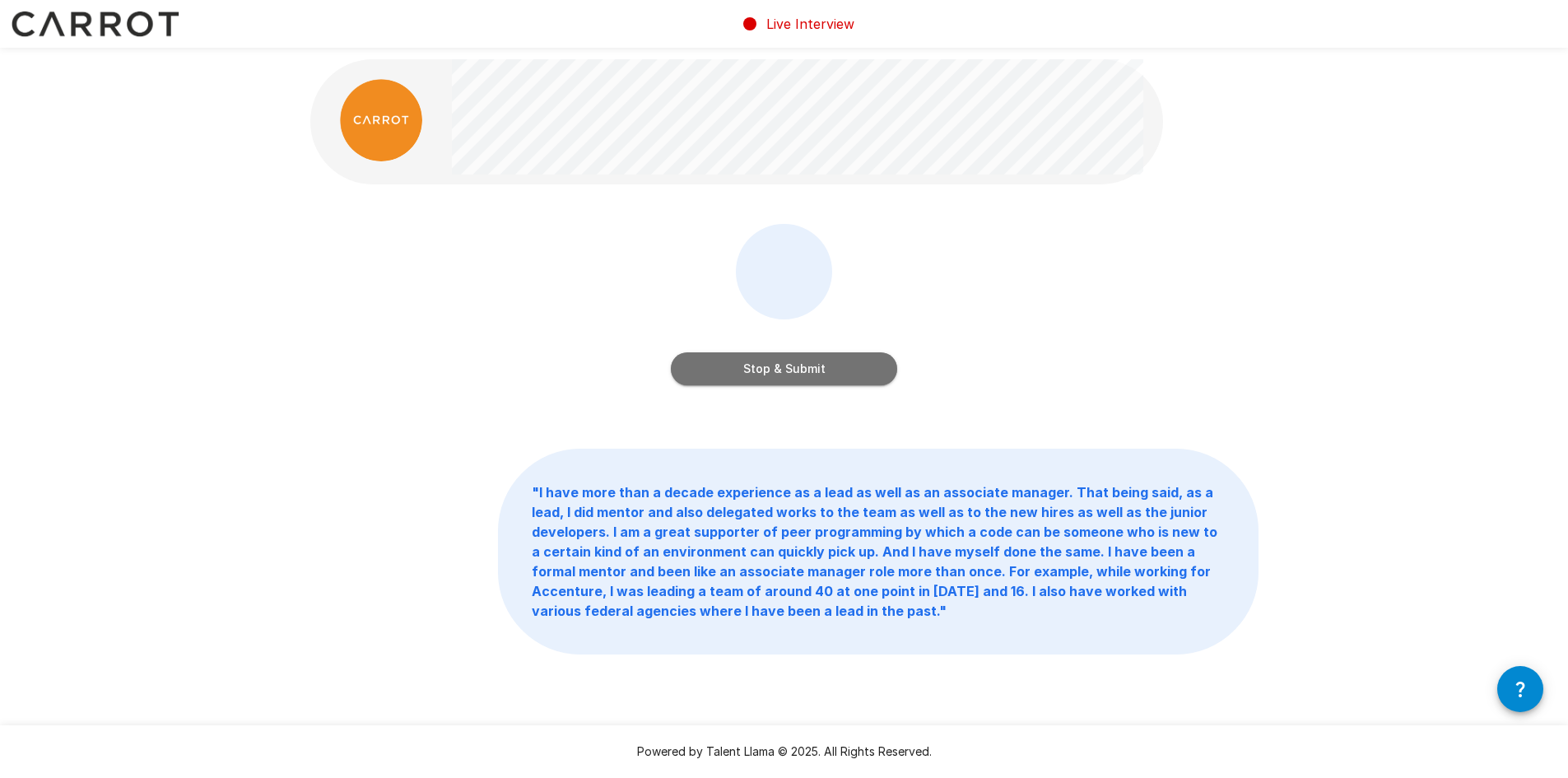
click at [875, 368] on button "Stop & Submit" at bounding box center [784, 369] width 227 height 33
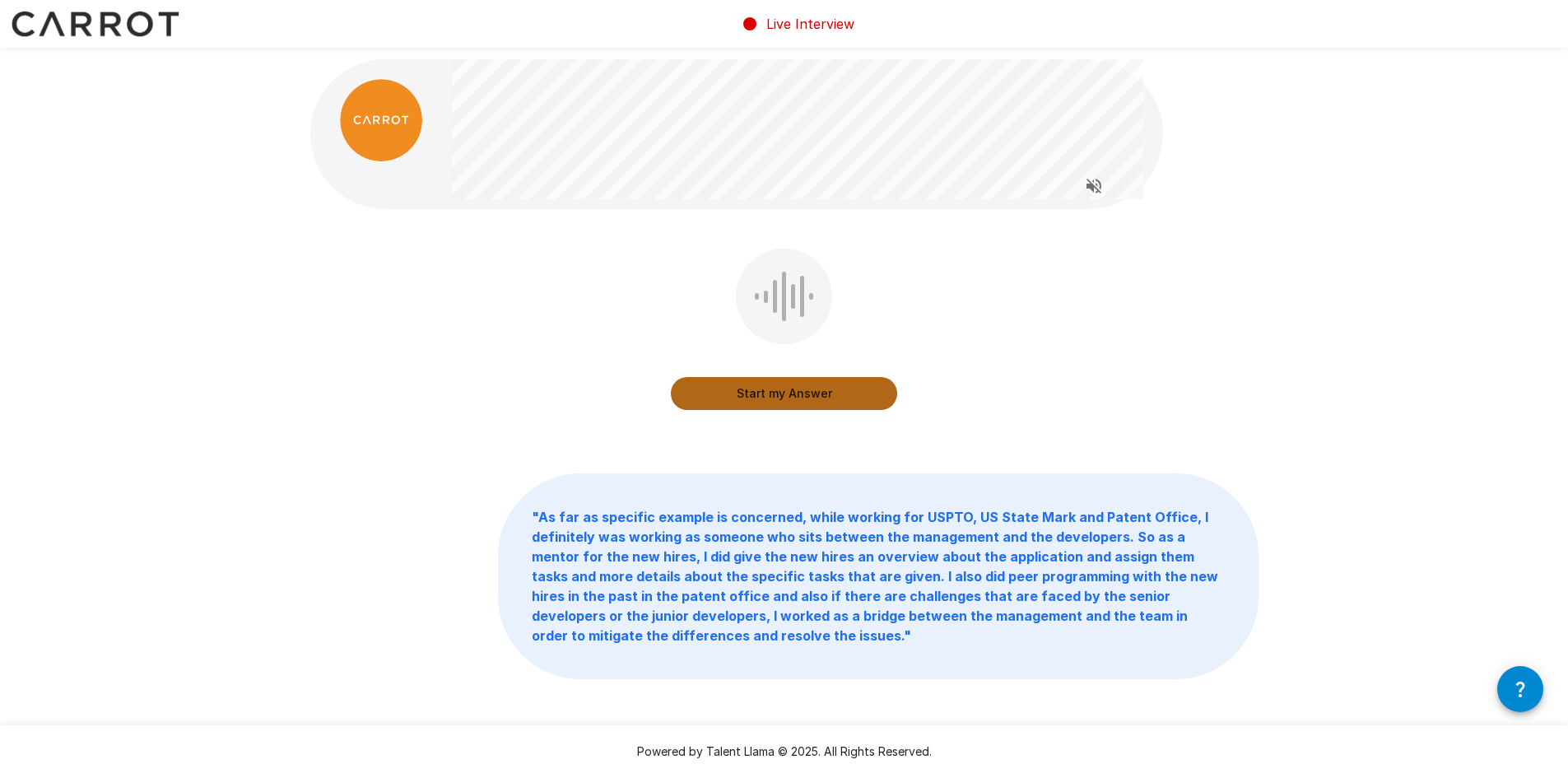
click at [799, 399] on button "Start my Answer" at bounding box center [784, 392] width 227 height 33
click at [828, 376] on div "Stop & Submit" at bounding box center [784, 377] width 227 height 66
drag, startPoint x: 857, startPoint y: 375, endPoint x: 856, endPoint y: 395, distance: 20.0
click at [856, 395] on div "Stop & Submit" at bounding box center [784, 377] width 227 height 66
click at [856, 395] on button "Stop & Submit" at bounding box center [784, 392] width 227 height 33
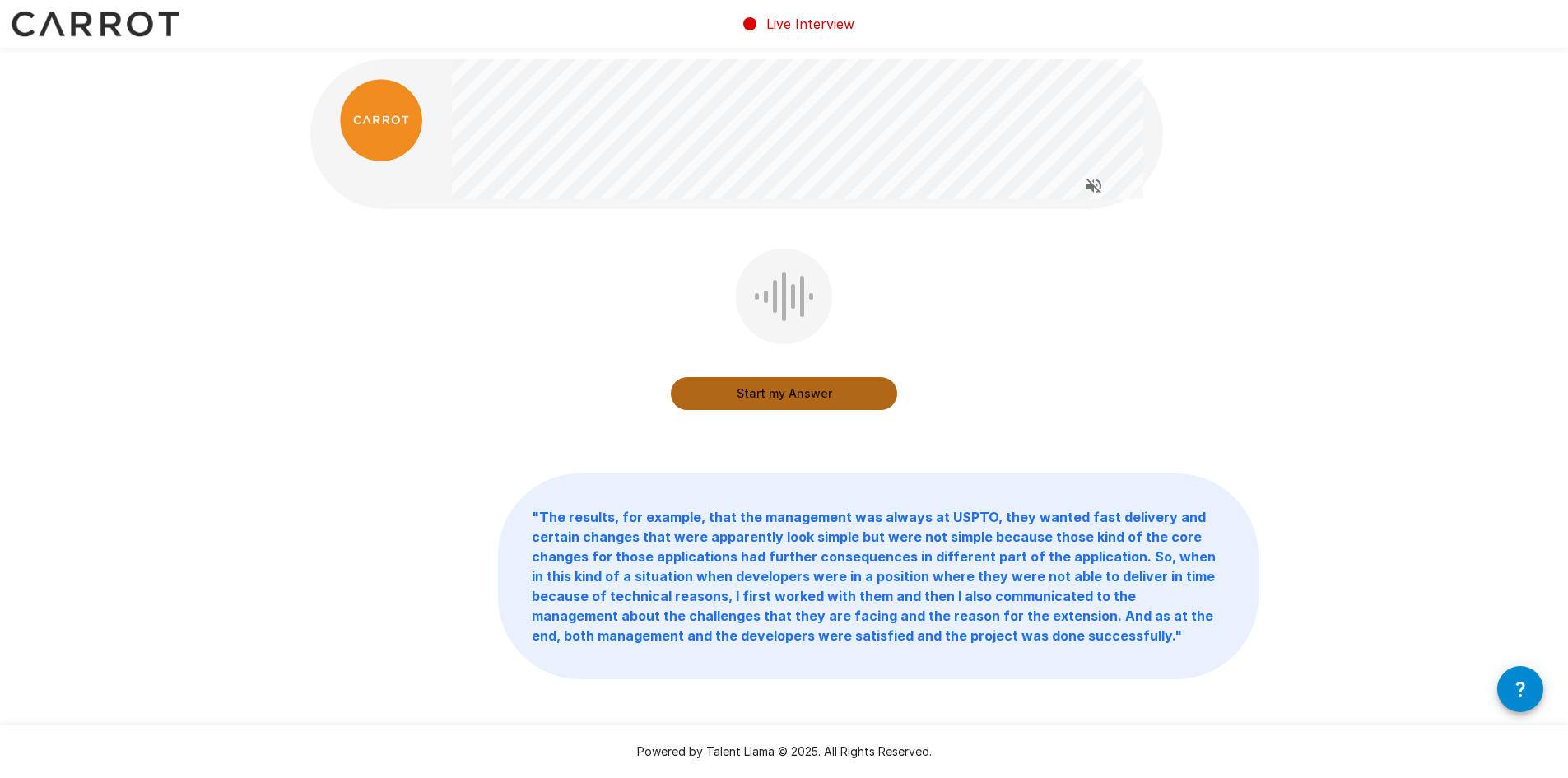
click at [764, 383] on button "Start my Answer" at bounding box center [784, 392] width 227 height 33
click at [869, 389] on button "Stop & Submit" at bounding box center [784, 392] width 227 height 33
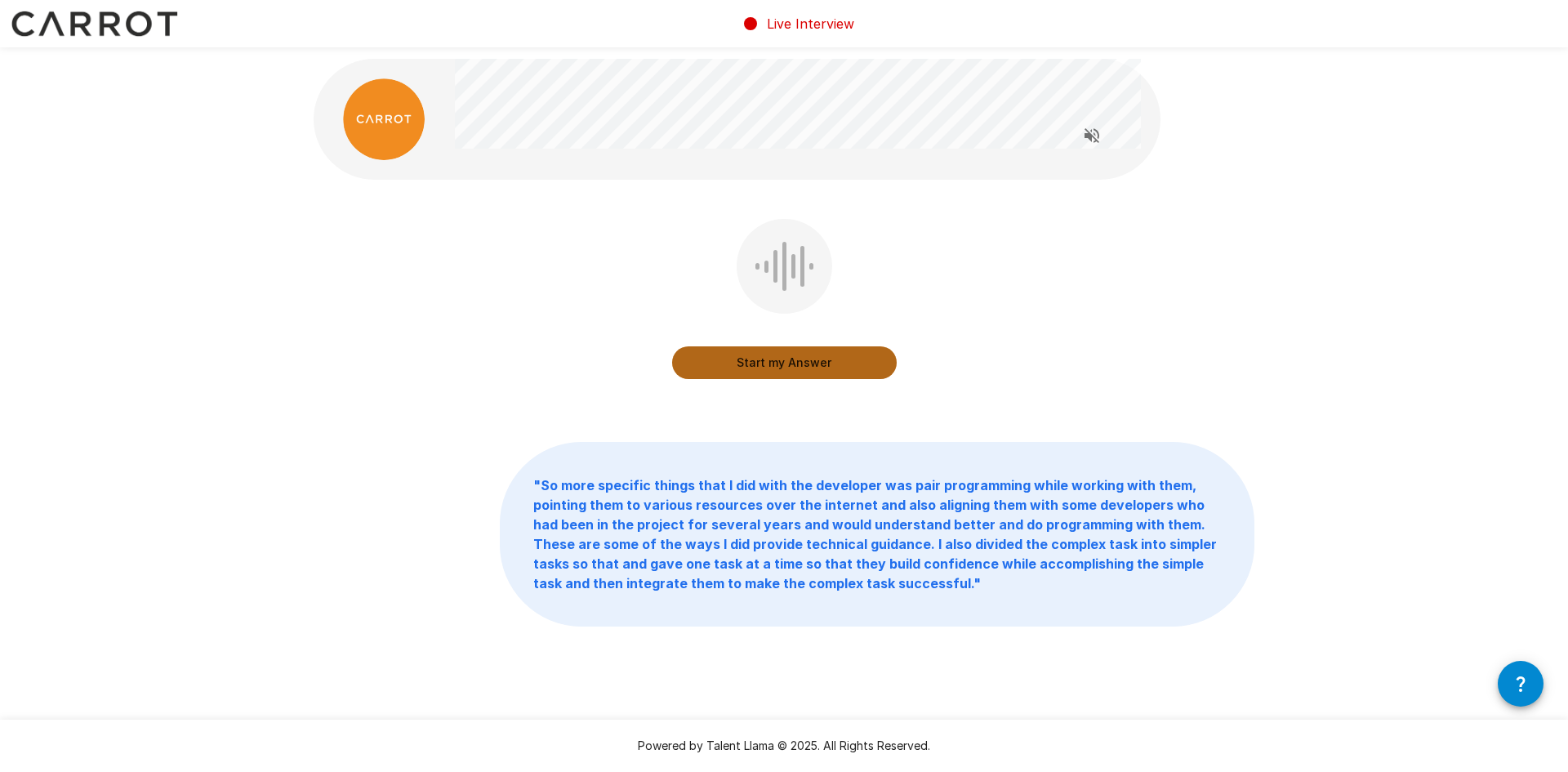
click at [865, 362] on button "Start my Answer" at bounding box center [784, 362] width 225 height 33
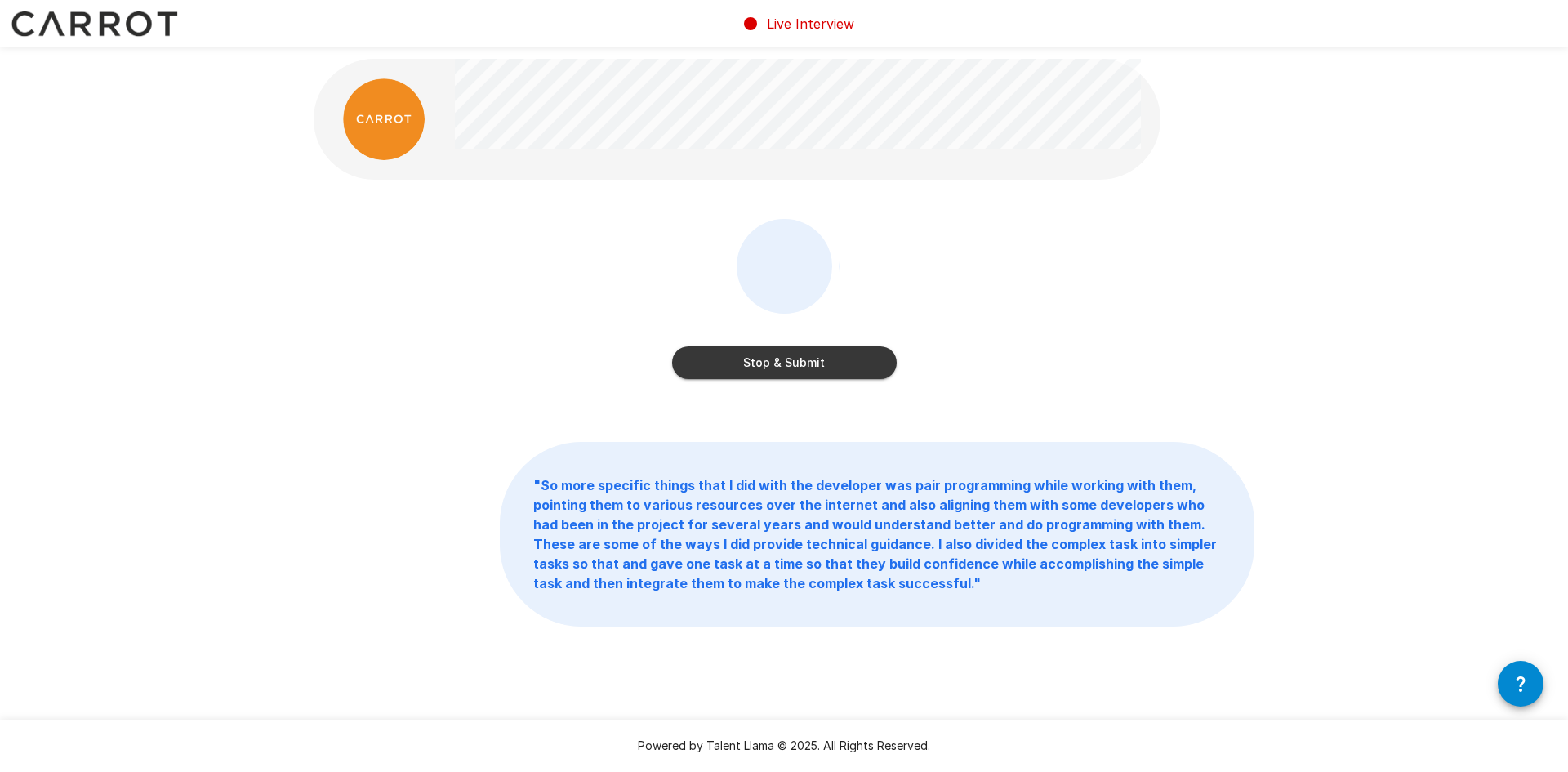
click at [838, 341] on div "Stop & Submit" at bounding box center [784, 346] width 225 height 65
click at [839, 349] on button "Stop & Submit" at bounding box center [784, 362] width 225 height 33
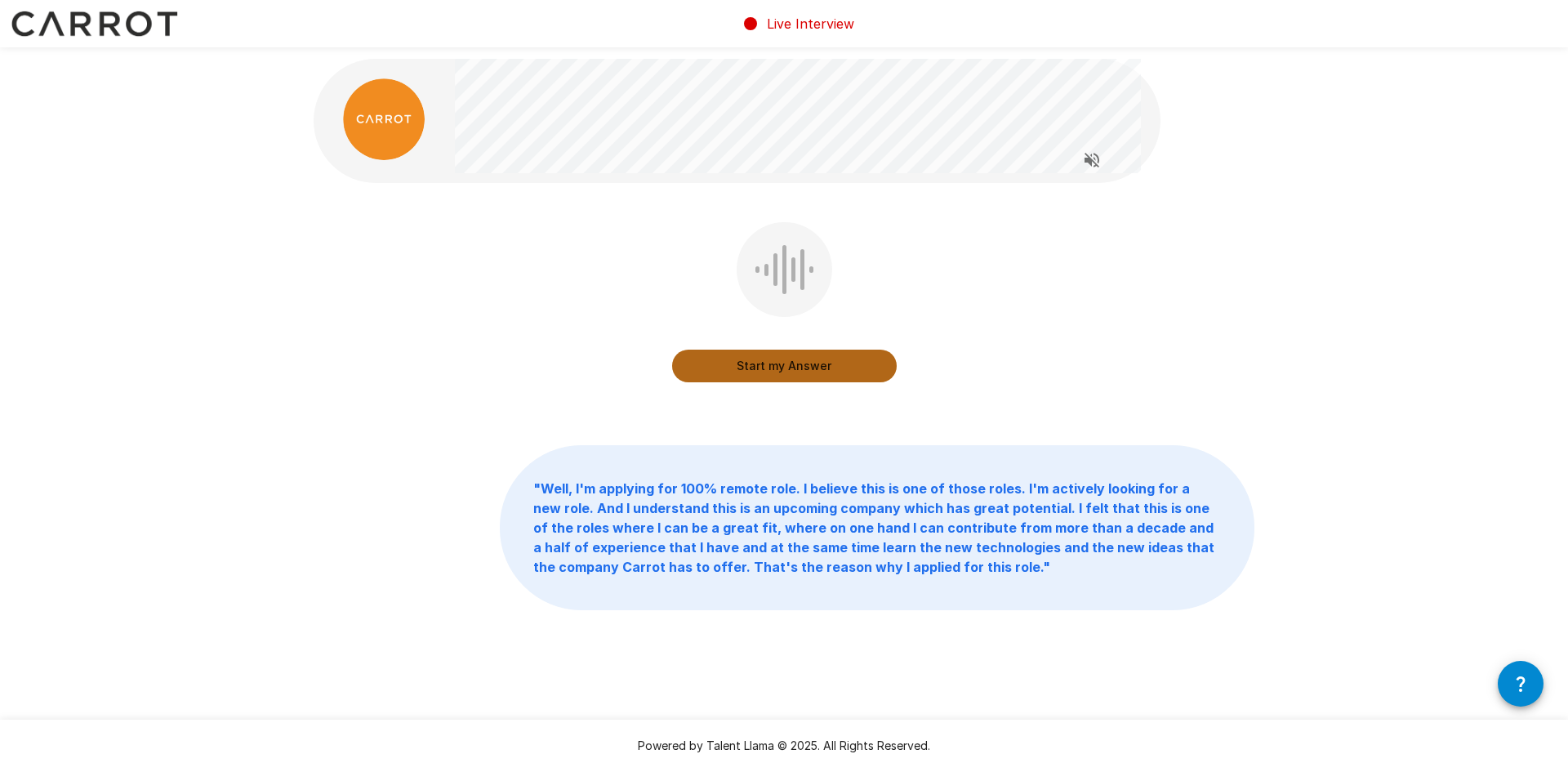
click at [853, 364] on button "Start my Answer" at bounding box center [784, 366] width 225 height 33
click at [841, 367] on button "Stop & Submit" at bounding box center [784, 366] width 225 height 33
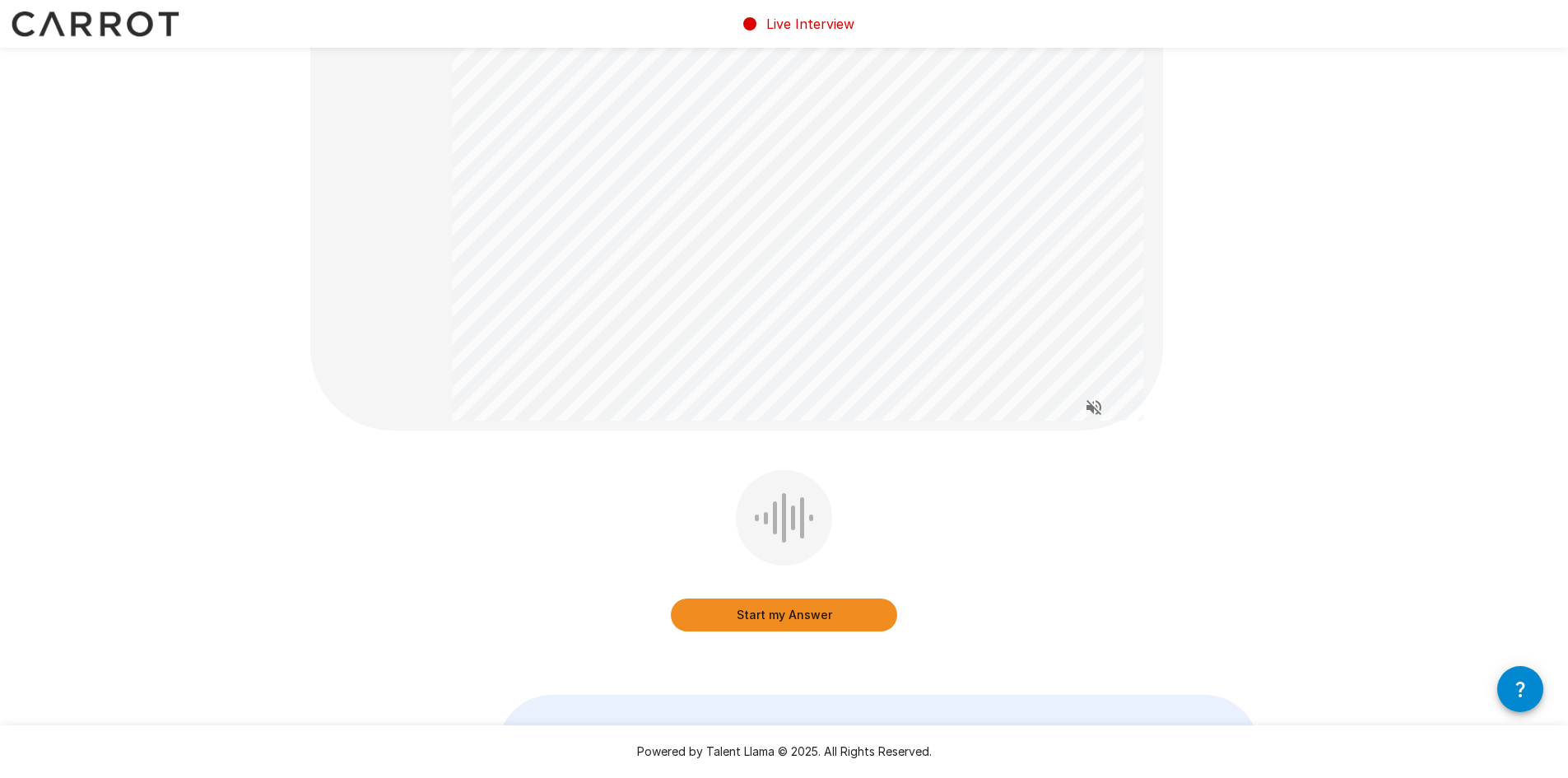
scroll to position [150, 0]
click at [872, 615] on button "Start my Answer" at bounding box center [784, 613] width 227 height 33
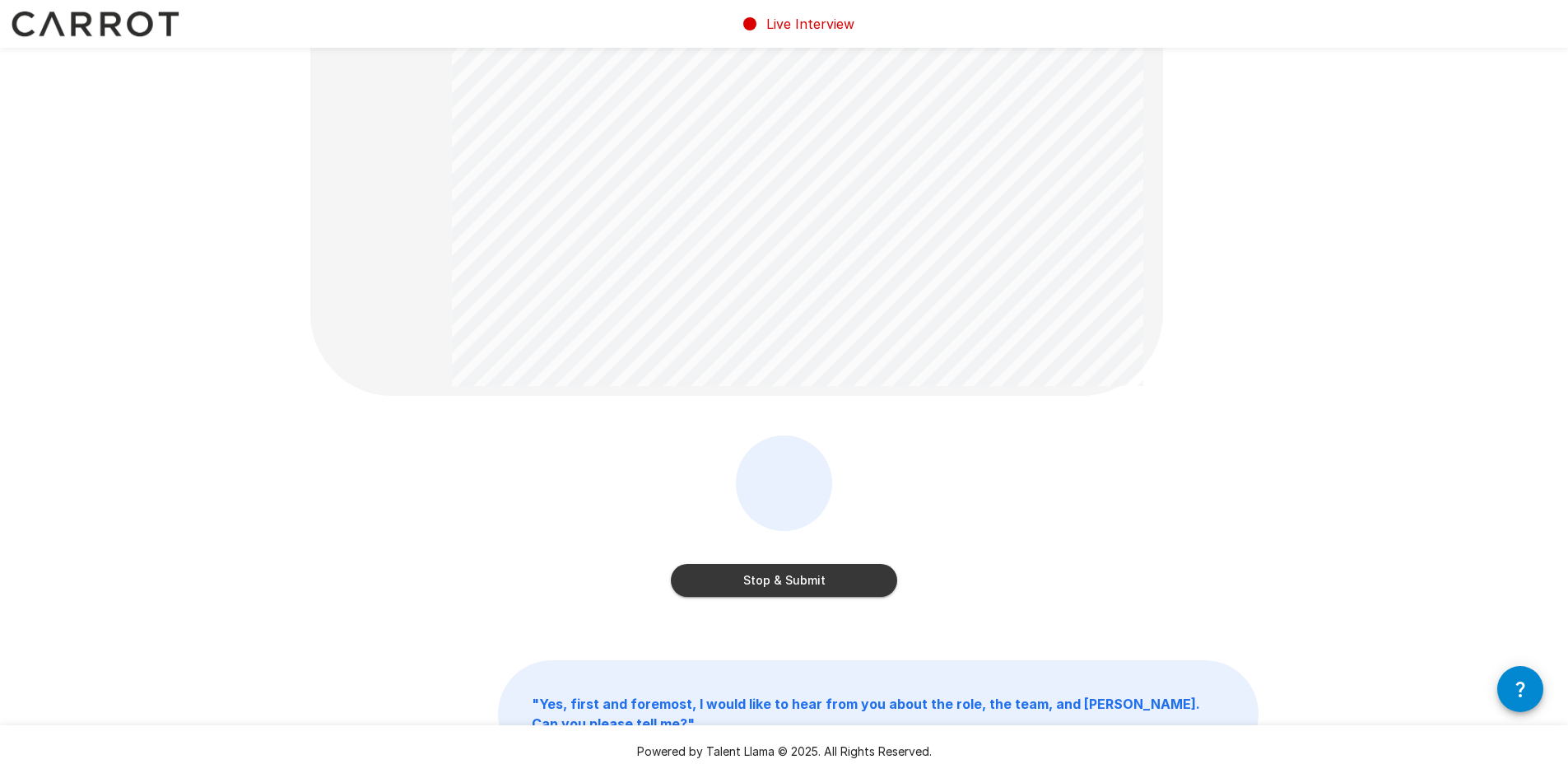
scroll to position [189, 0]
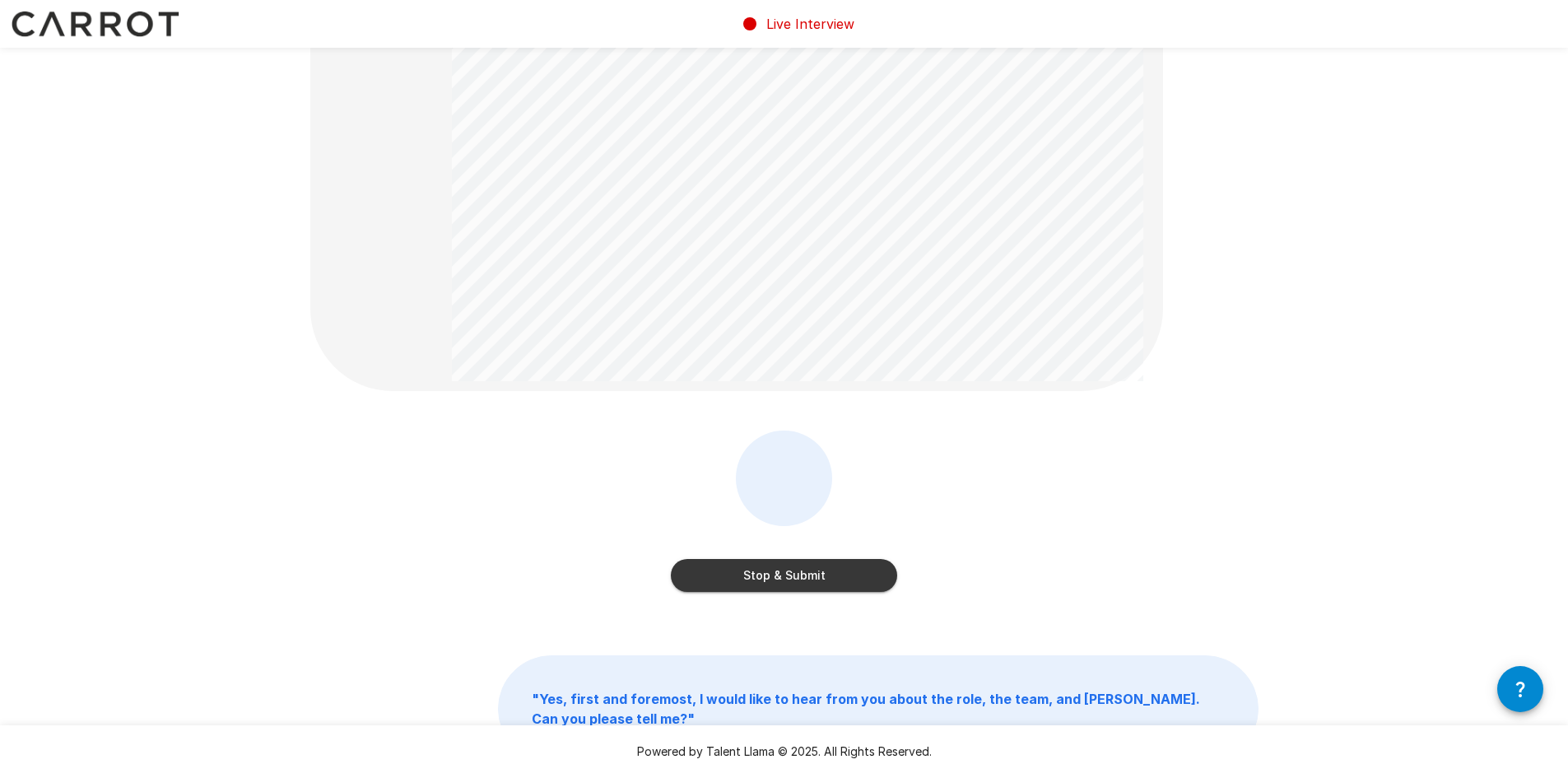
click at [843, 591] on button "Stop & Submit" at bounding box center [784, 575] width 227 height 33
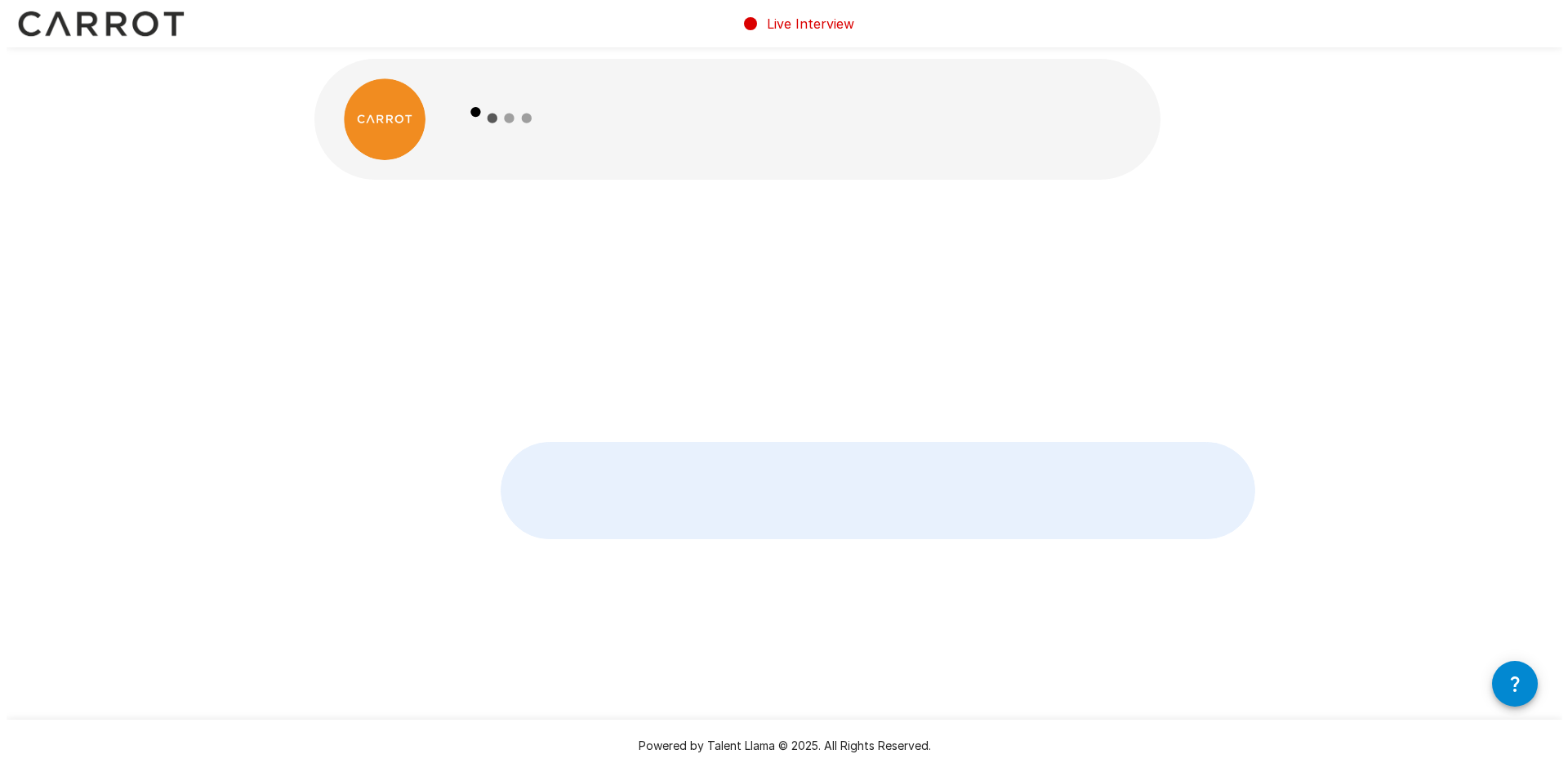
scroll to position [0, 0]
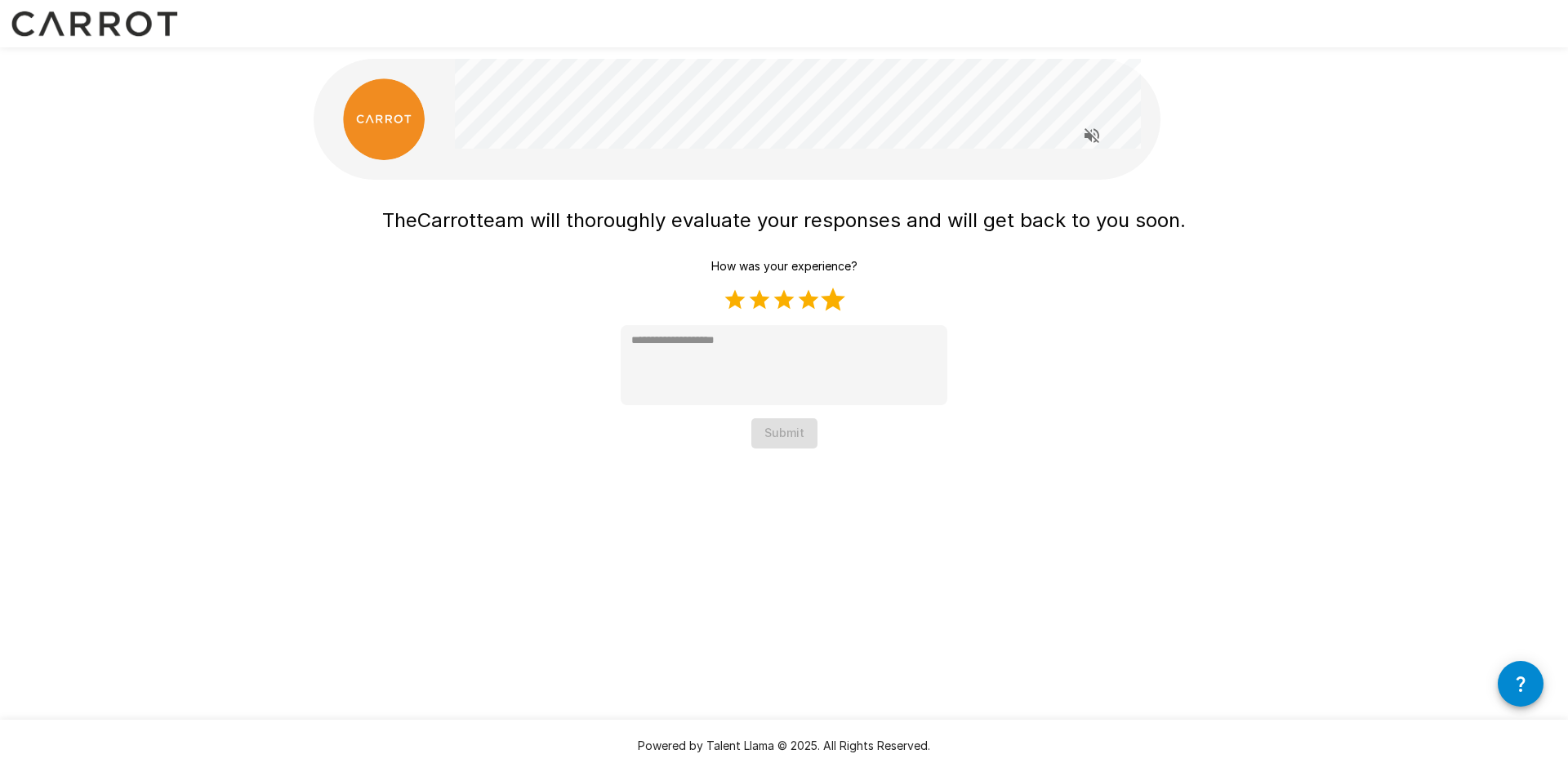
click at [835, 299] on label "5 Stars" at bounding box center [833, 299] width 25 height 25
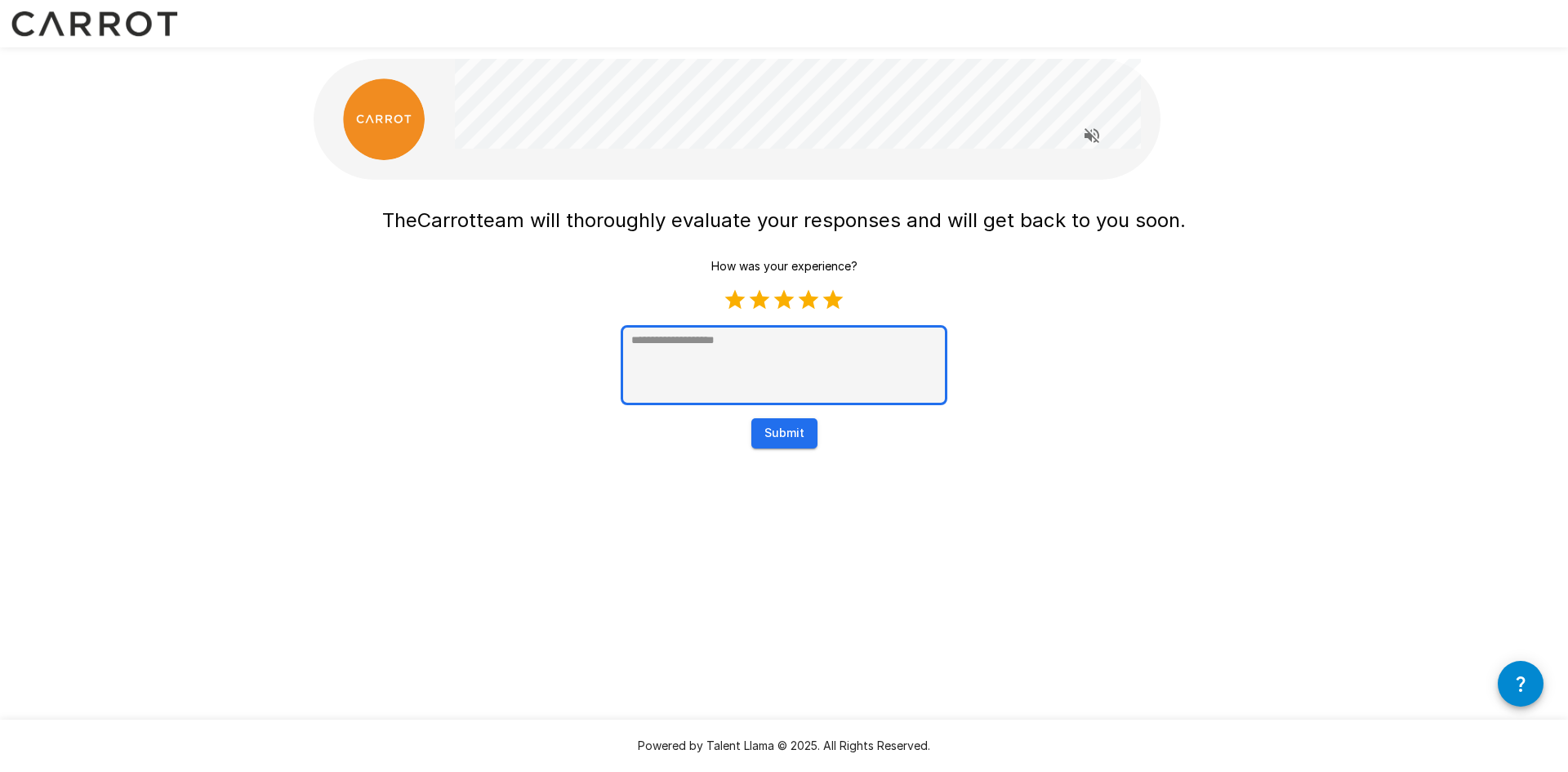
type textarea "*"
click at [799, 377] on textarea at bounding box center [784, 365] width 327 height 80
type textarea "*"
type textarea "**"
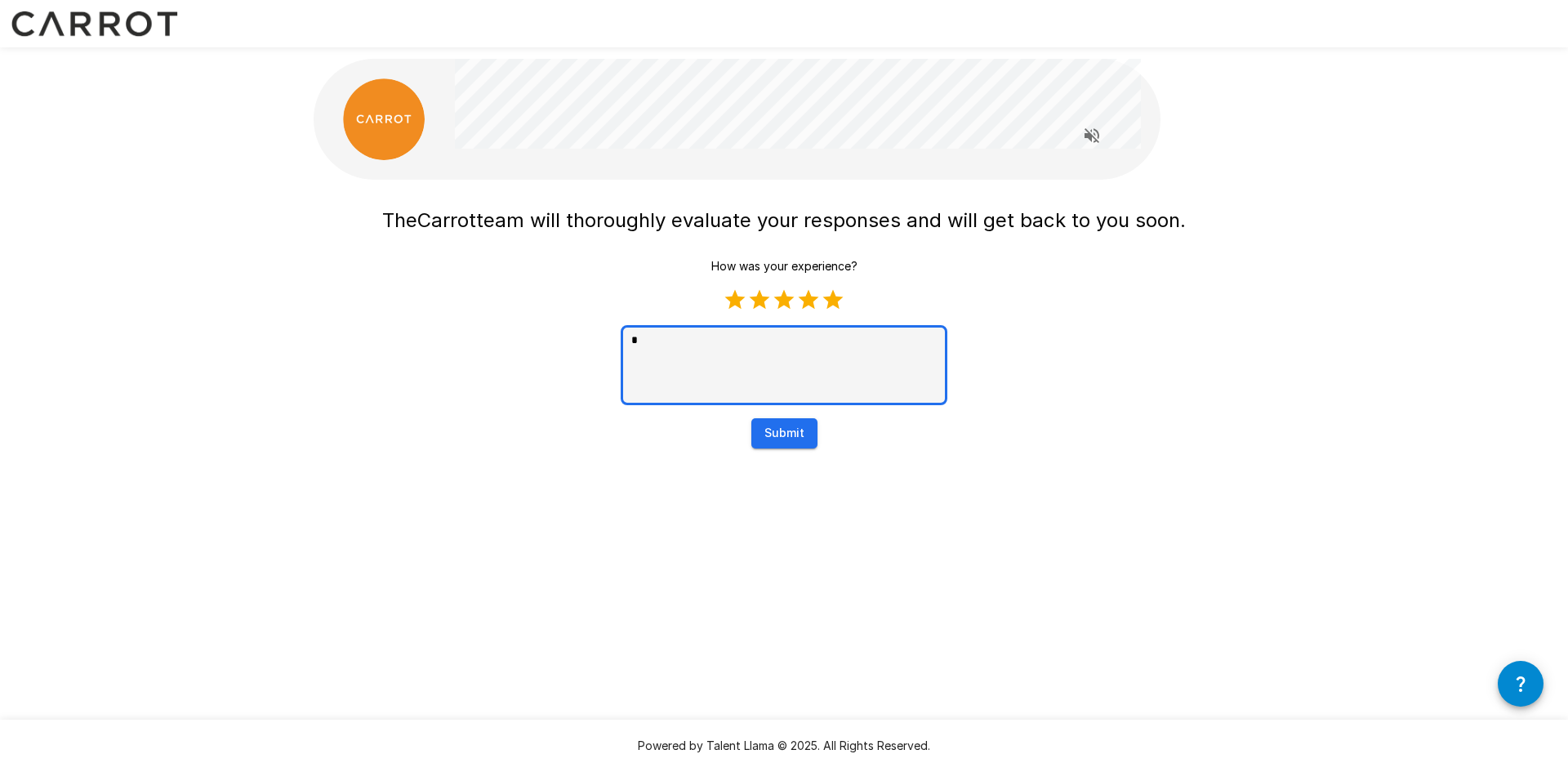
type textarea "*"
type textarea "***"
type textarea "*"
type textarea "****"
type textarea "*"
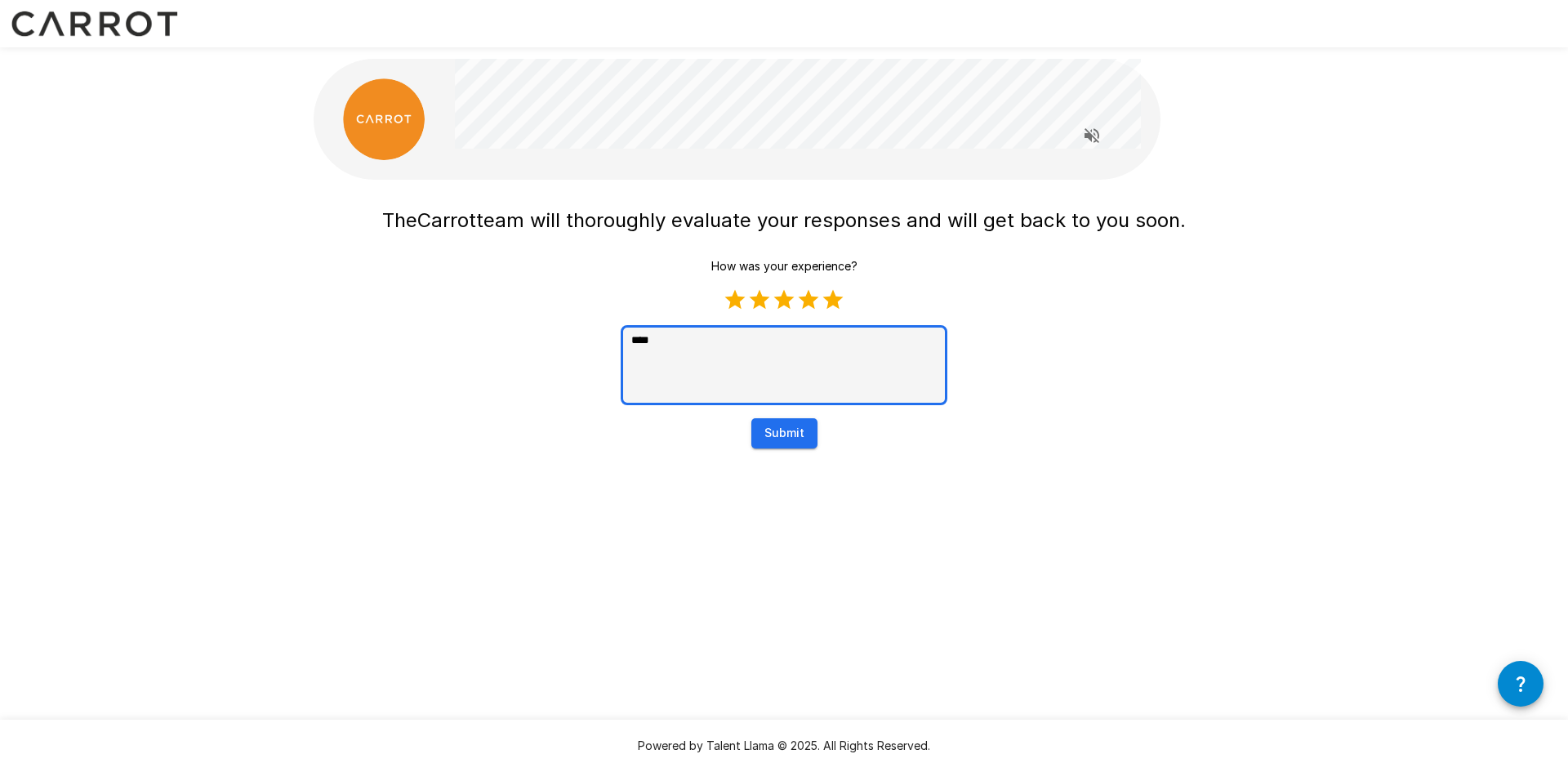
type textarea "*****"
type textarea "*"
type textarea "*****"
type textarea "*"
type textarea "*******"
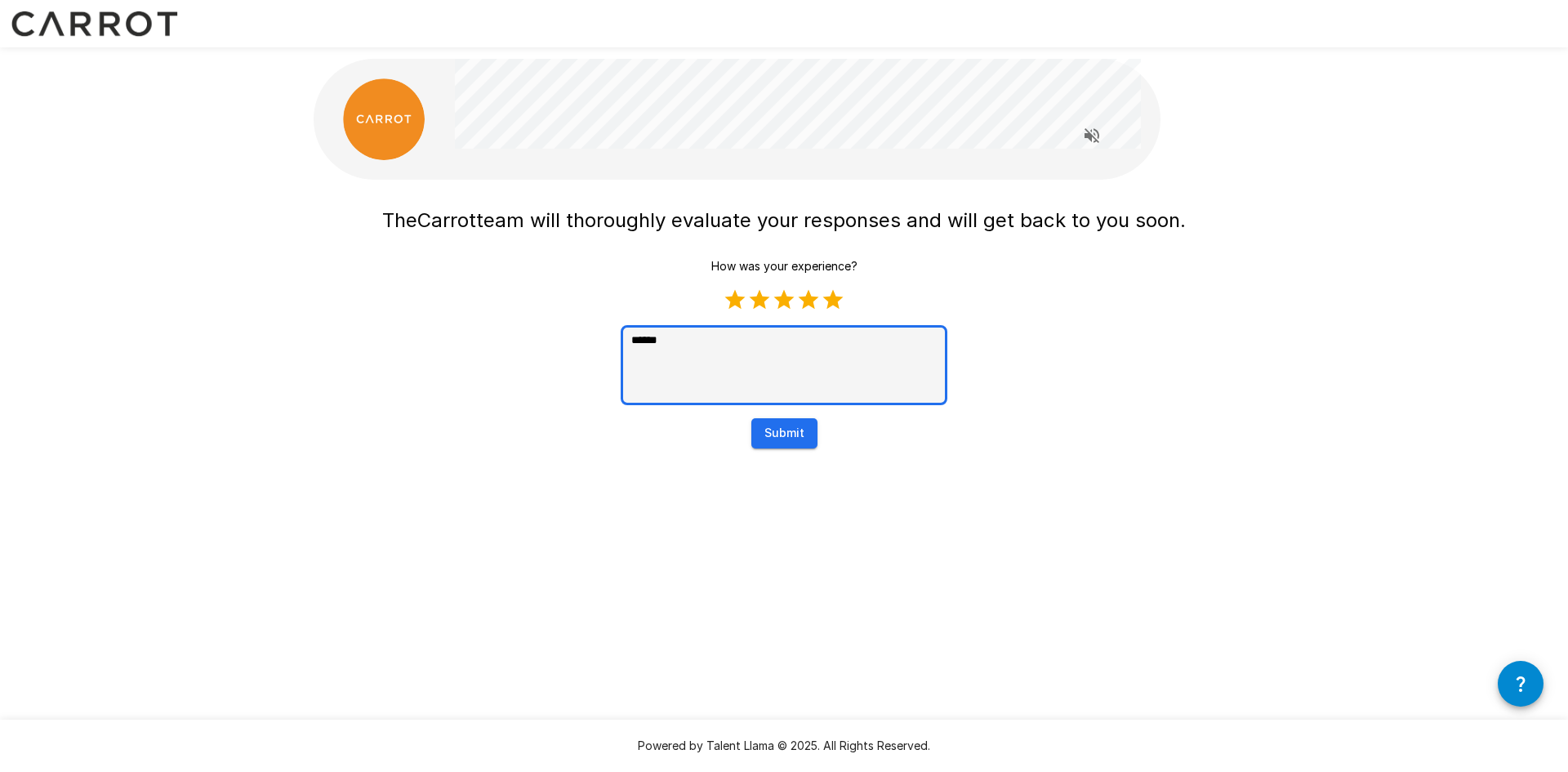
type textarea "*"
type textarea "********"
type textarea "*"
type textarea "*********"
type textarea "*"
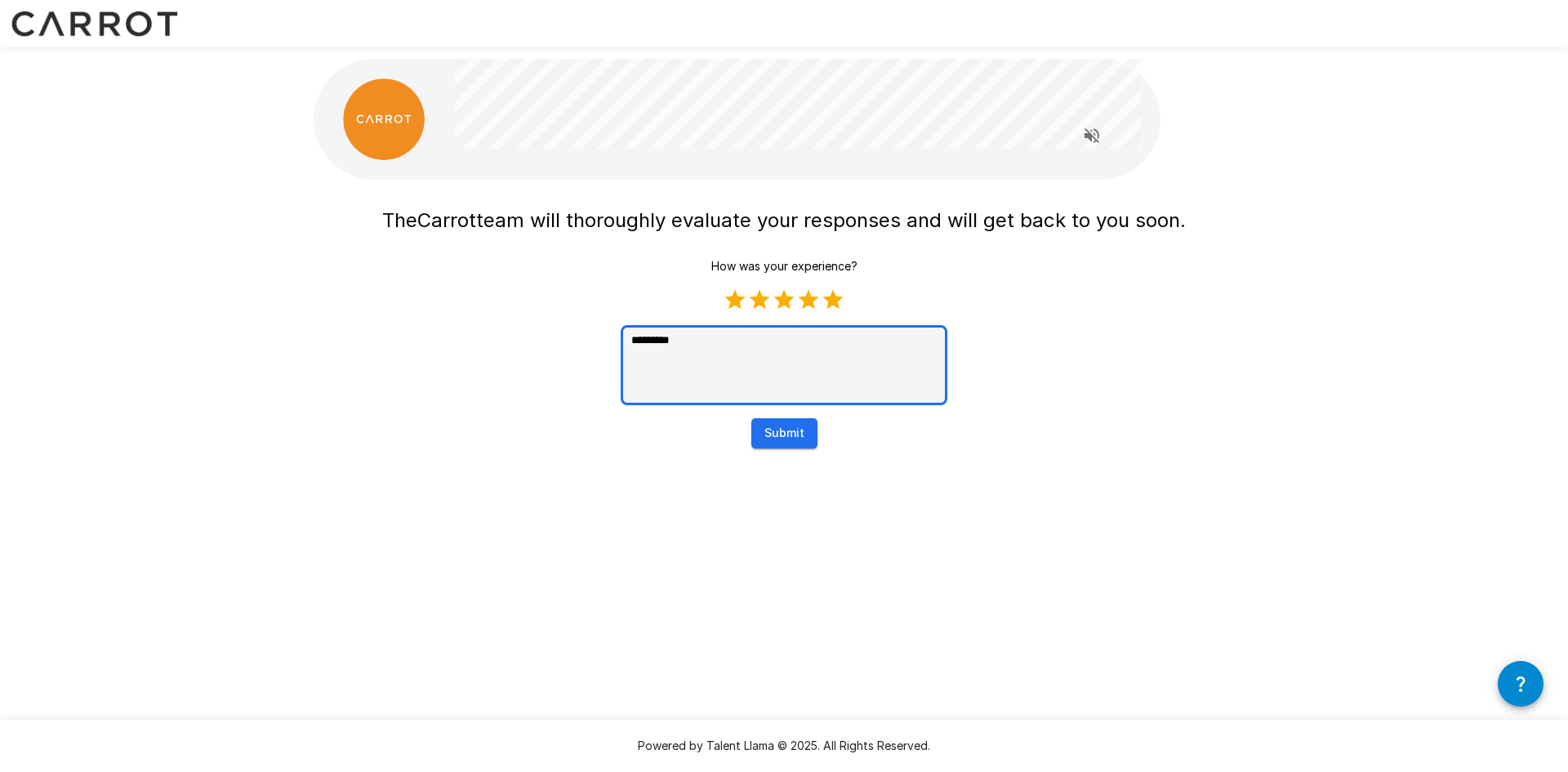
type textarea "*********"
type textarea "*"
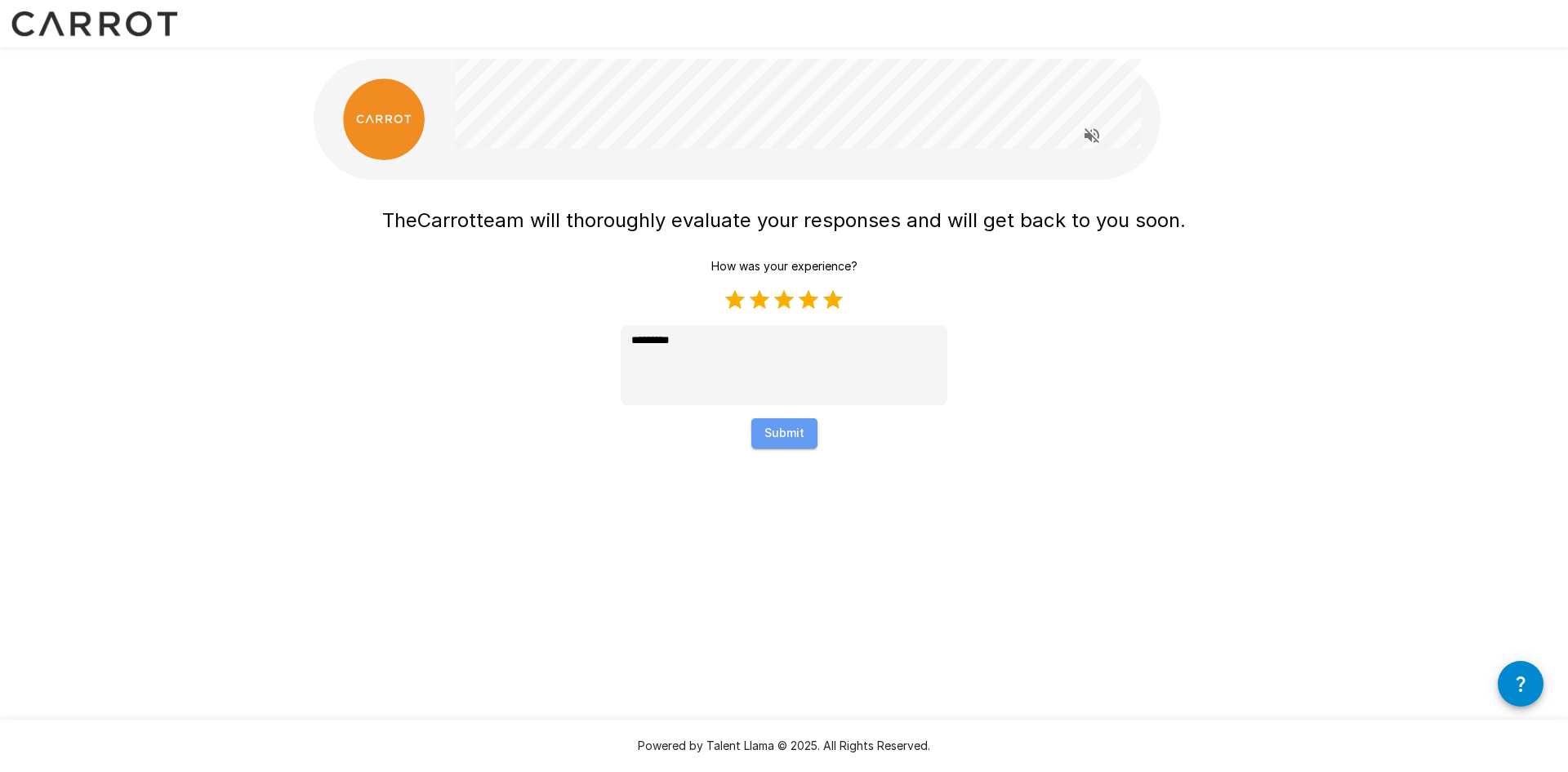
click at [791, 429] on button "Submit" at bounding box center [784, 433] width 66 height 30
